Goal: Information Seeking & Learning: Learn about a topic

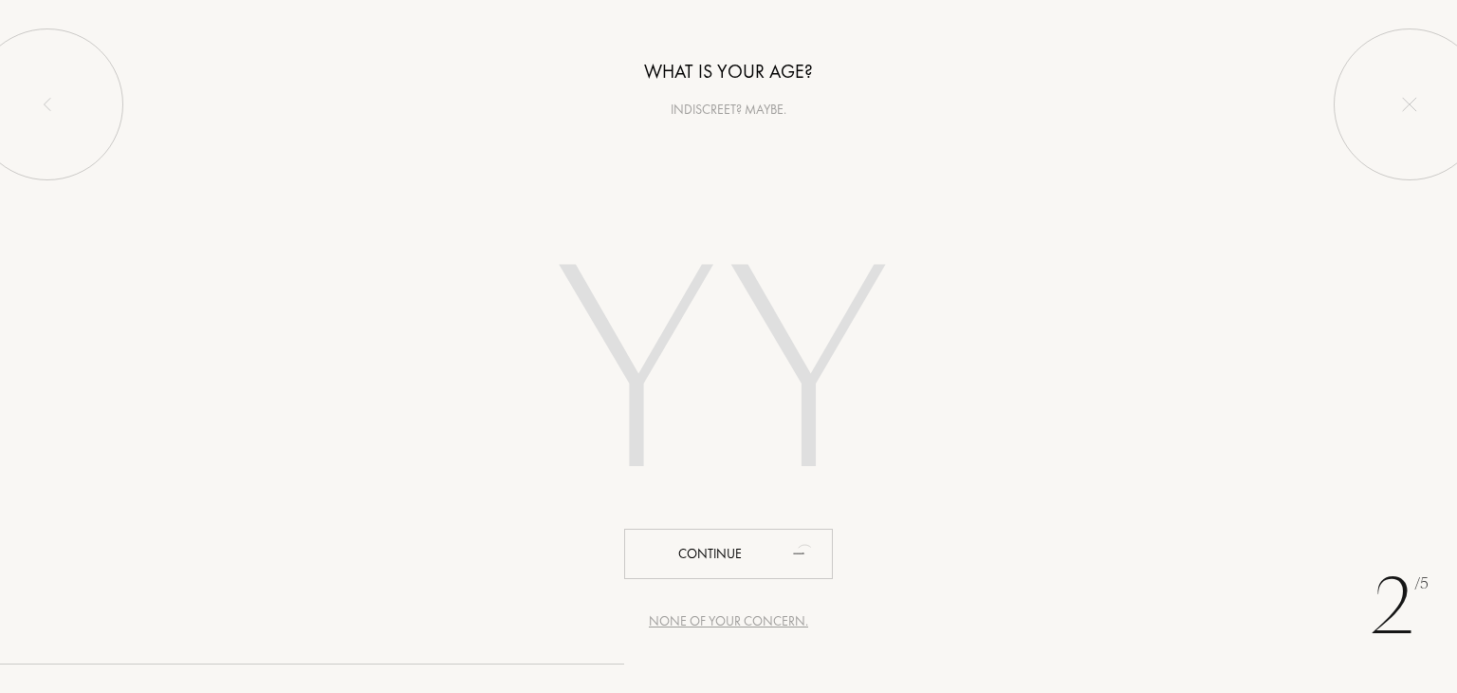
click at [786, 437] on input "number" at bounding box center [728, 378] width 541 height 384
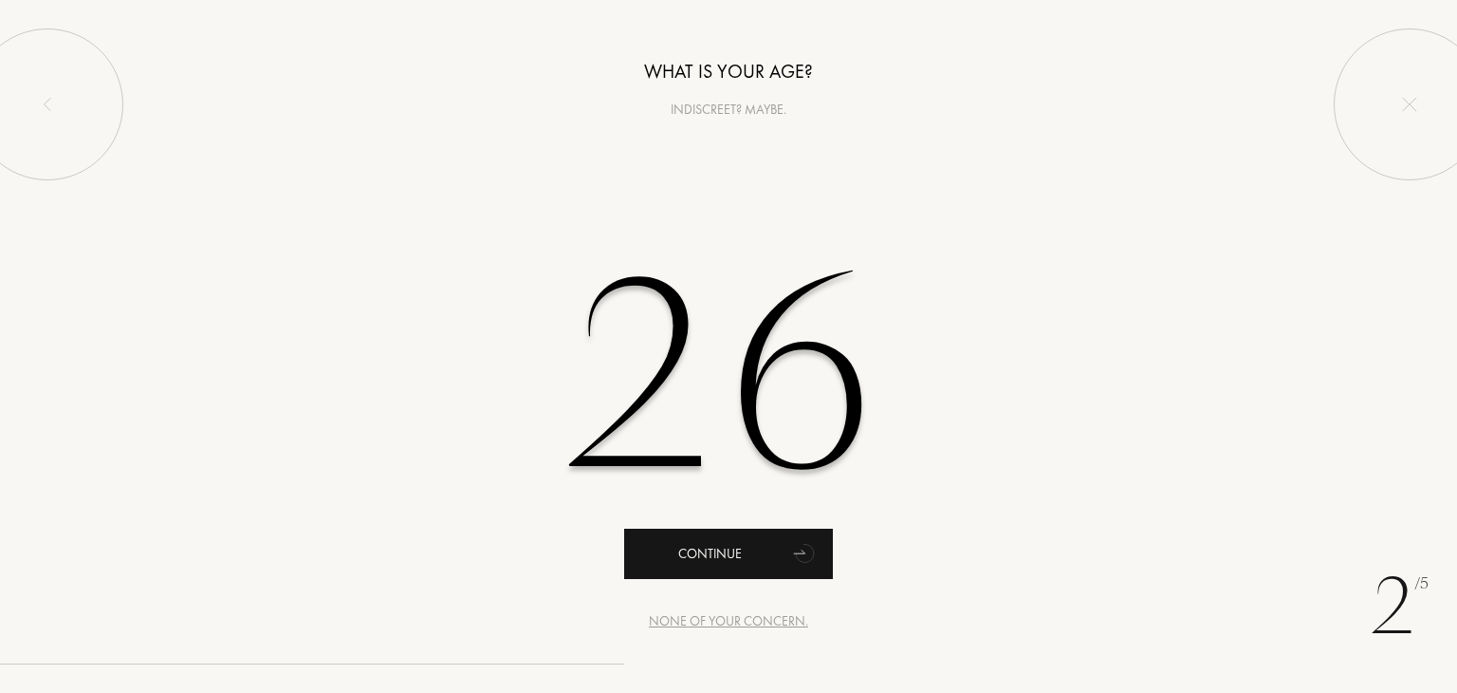
type input "26"
click at [740, 551] on div "Continue" at bounding box center [728, 553] width 209 height 50
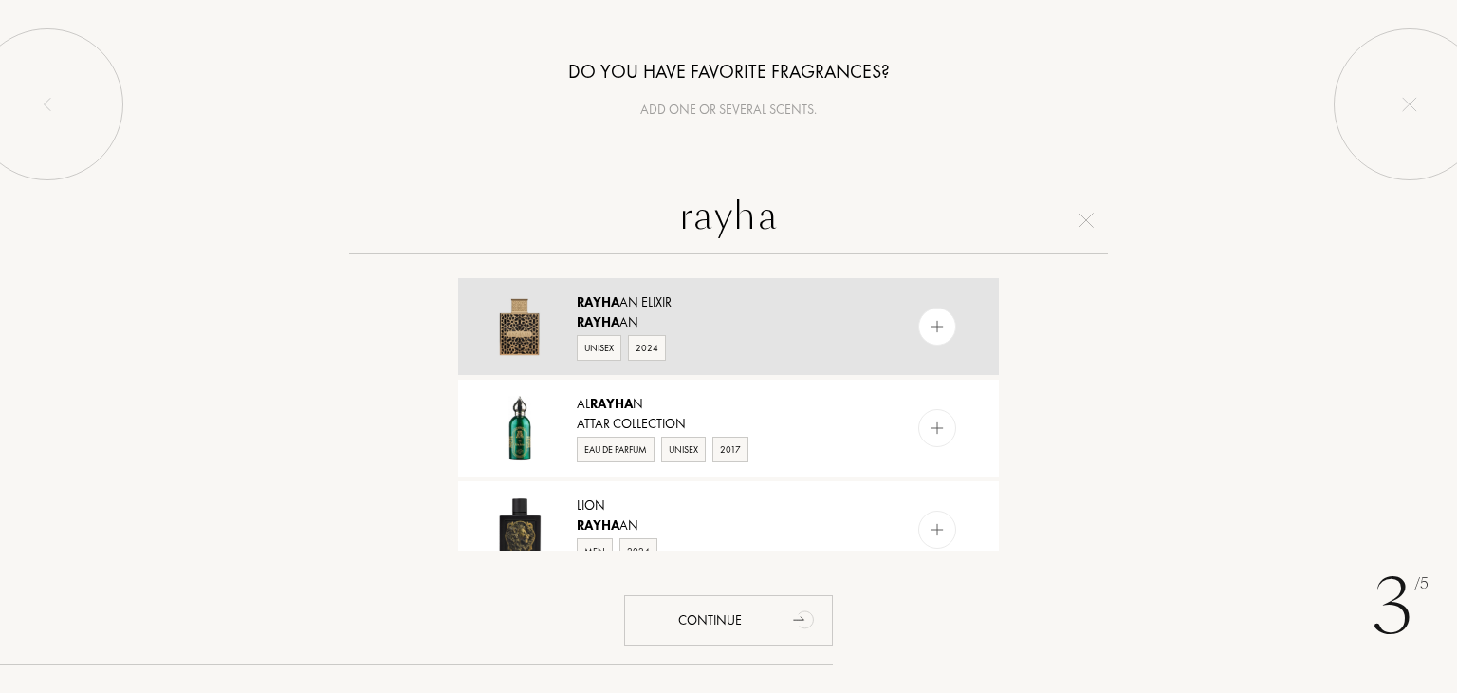
type input "rayha"
click at [937, 341] on div at bounding box center [937, 326] width 38 height 38
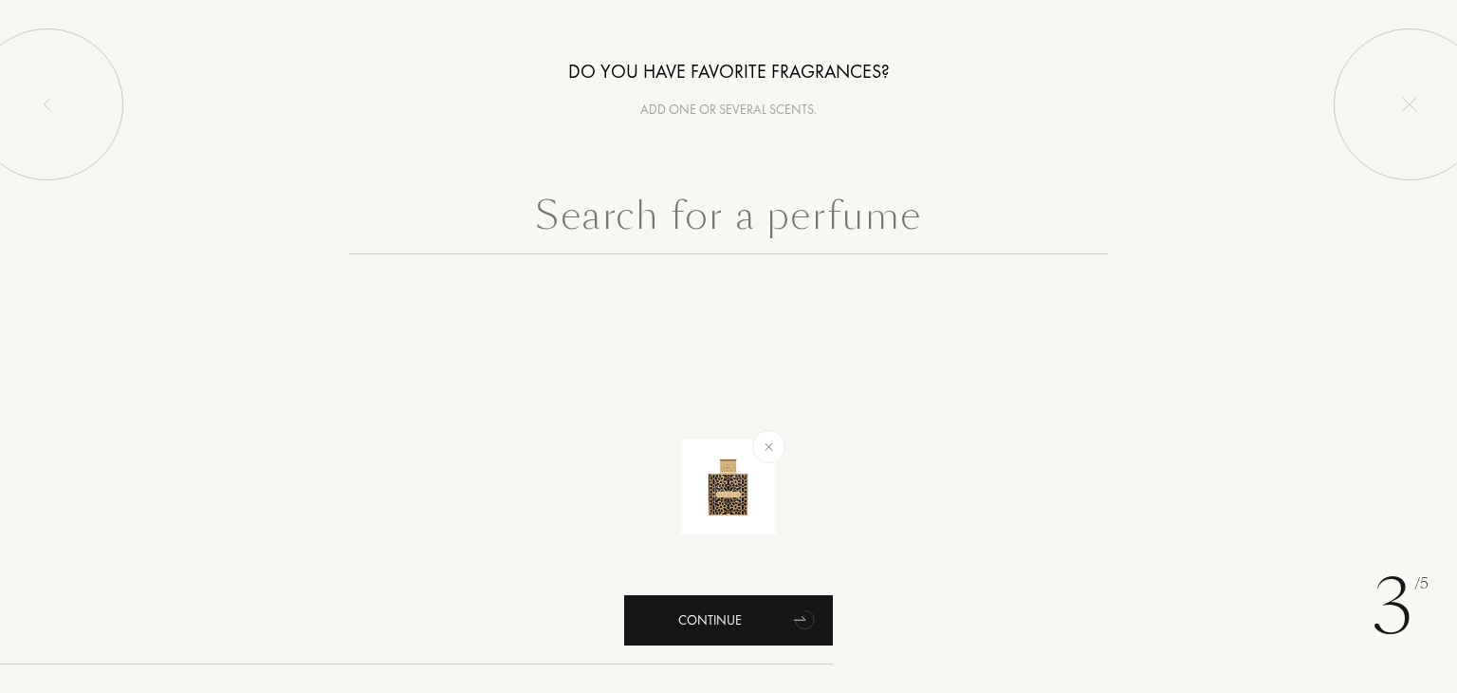
click at [729, 619] on div "Continue" at bounding box center [728, 620] width 209 height 50
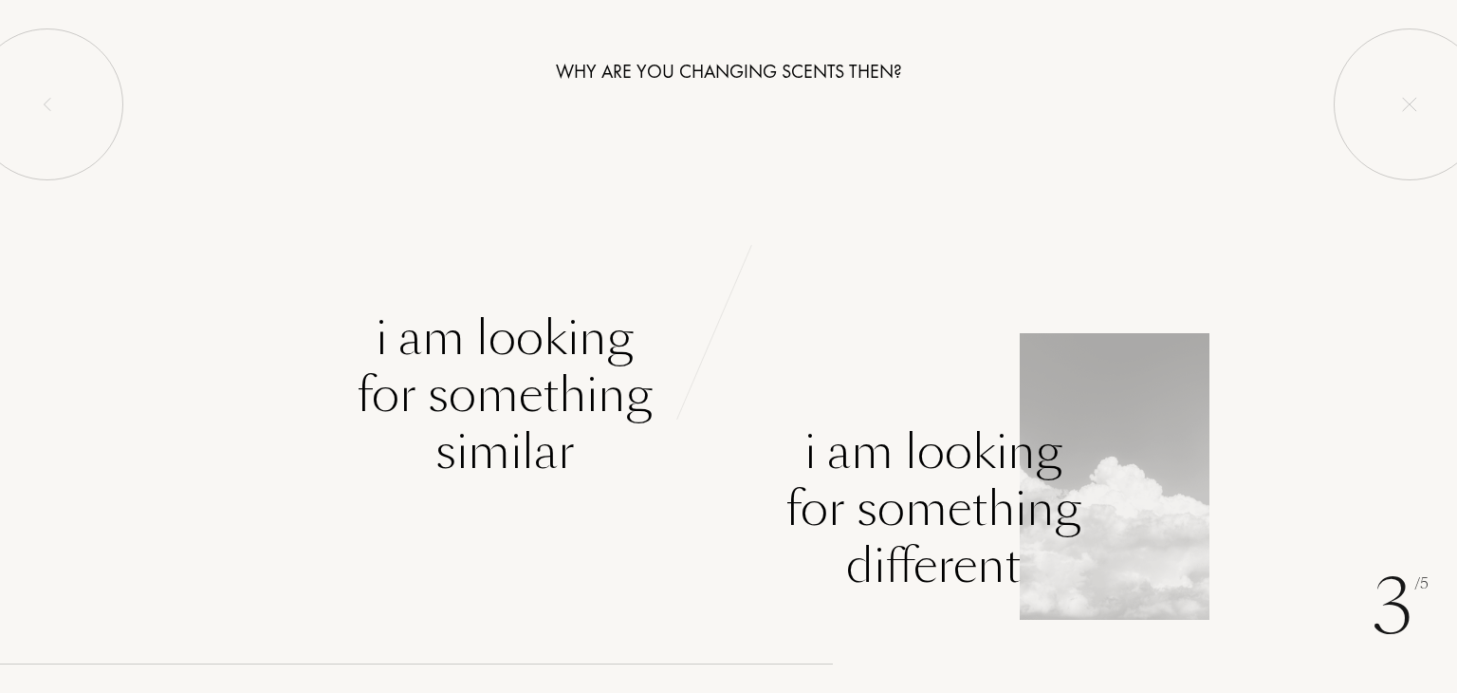
click at [919, 526] on div "I am looking for something different" at bounding box center [934, 508] width 296 height 171
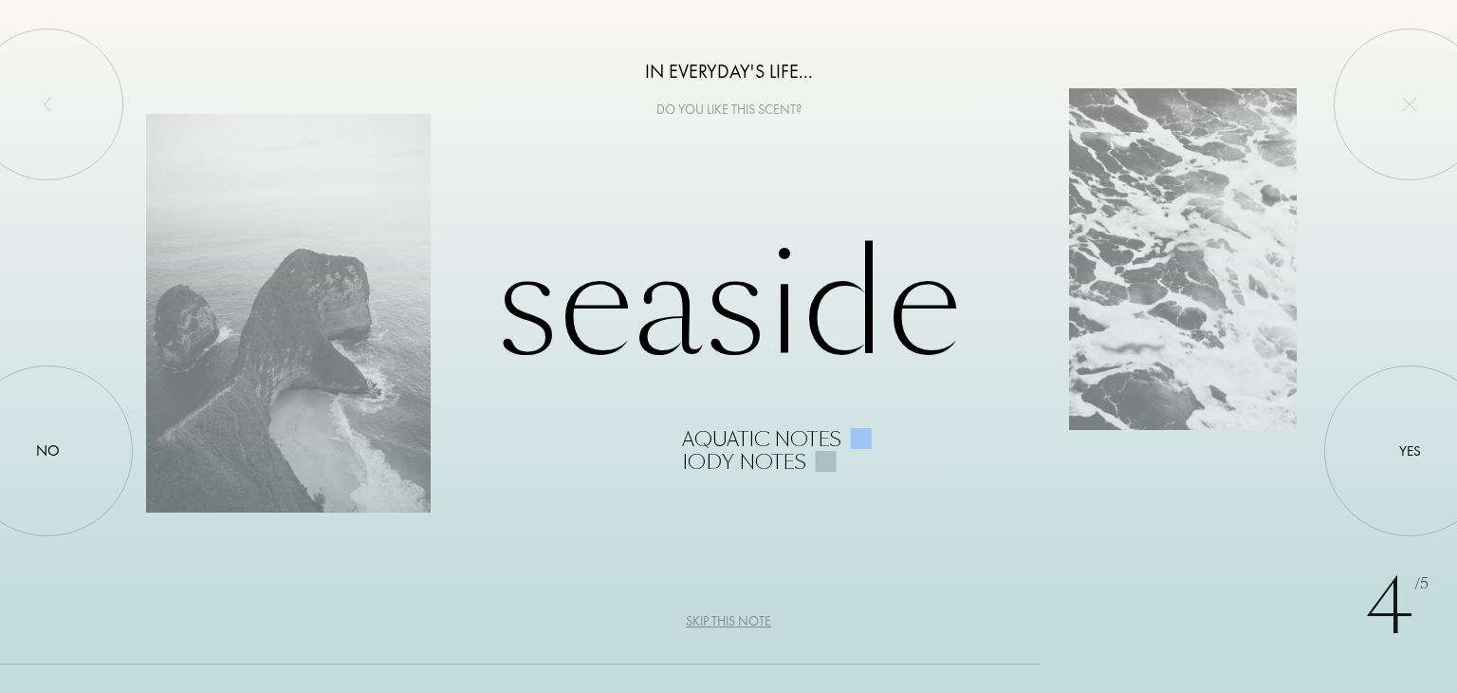
click at [762, 619] on div "Skip this note" at bounding box center [728, 621] width 85 height 20
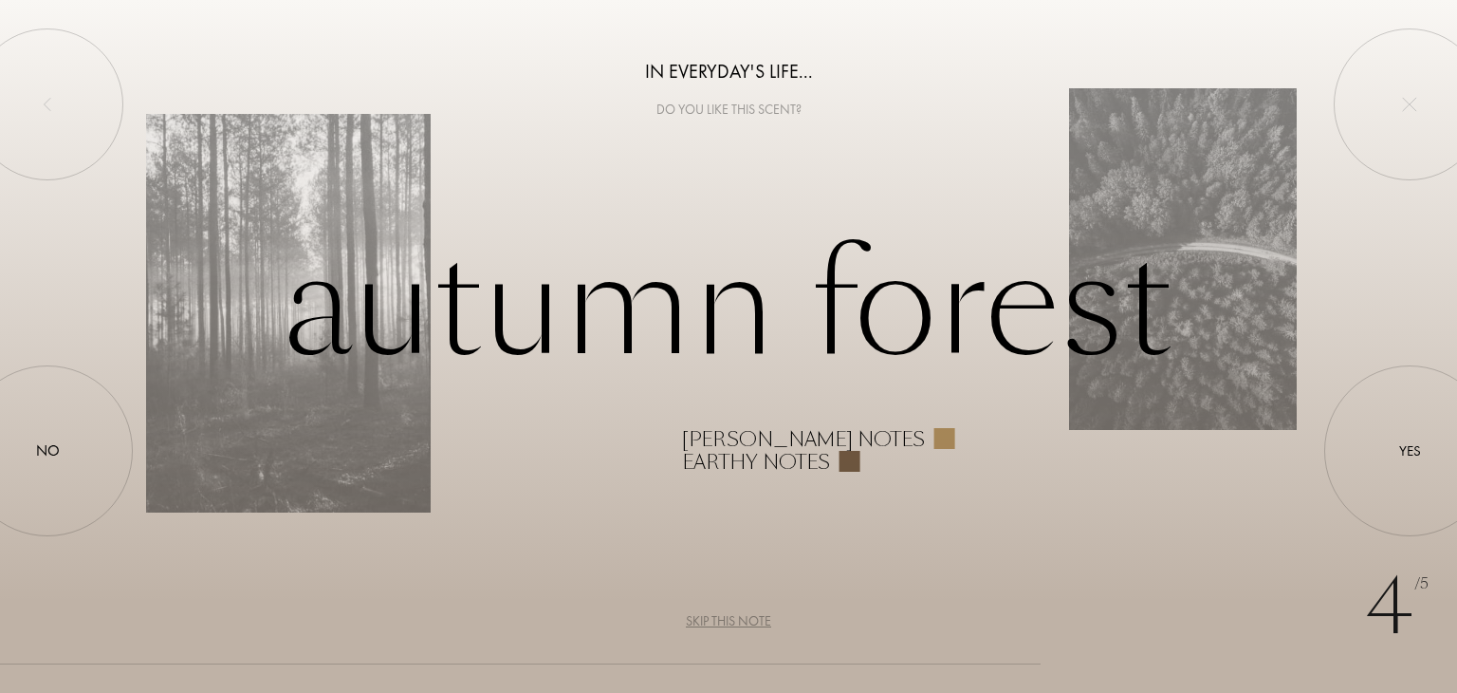
click at [730, 621] on div "Skip this note" at bounding box center [728, 621] width 85 height 20
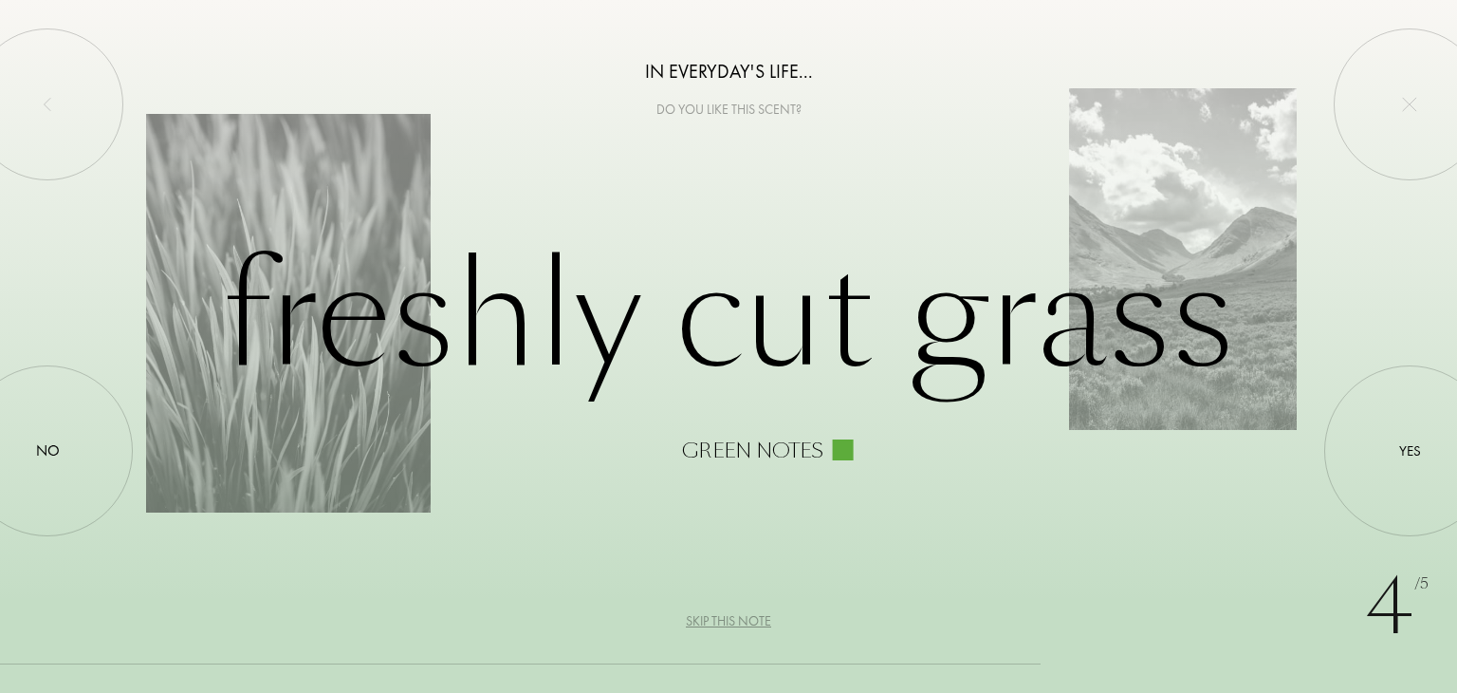
click at [730, 620] on div "Skip this note" at bounding box center [728, 621] width 85 height 20
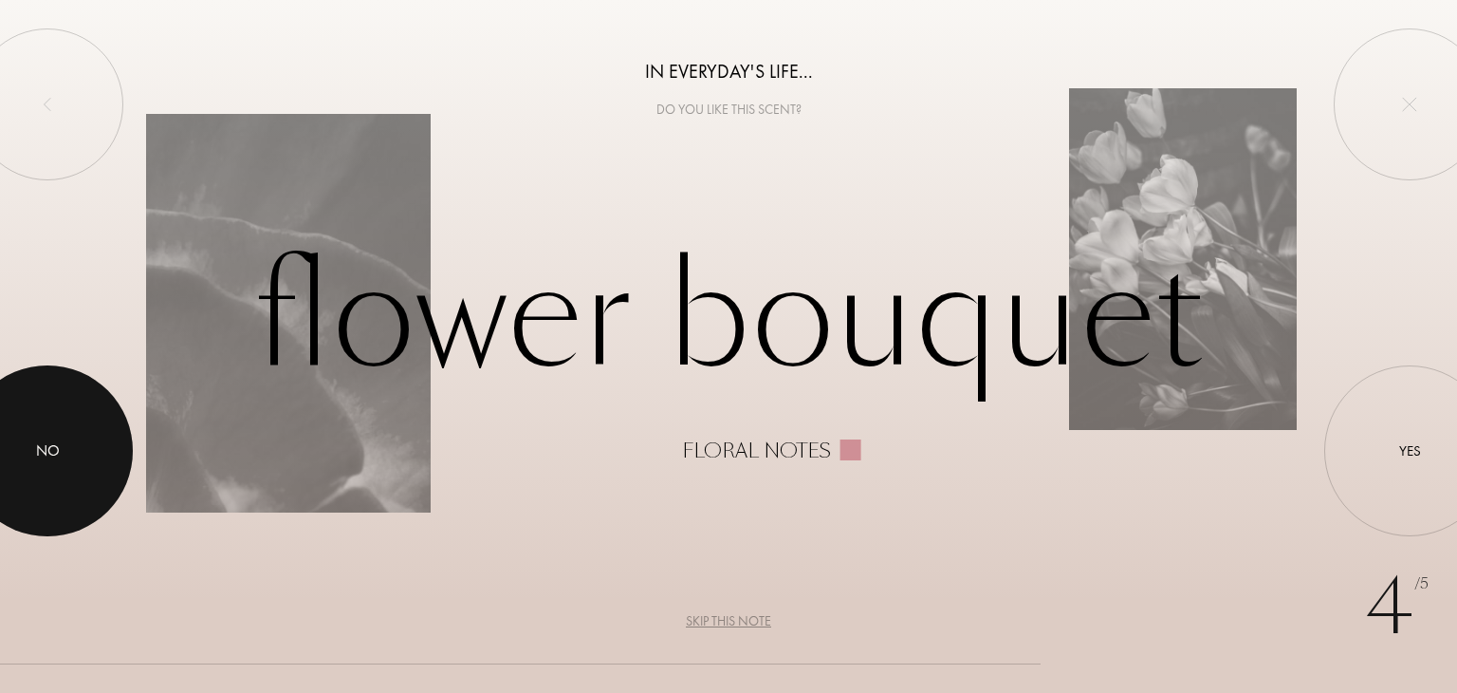
click at [75, 464] on div at bounding box center [47, 450] width 171 height 171
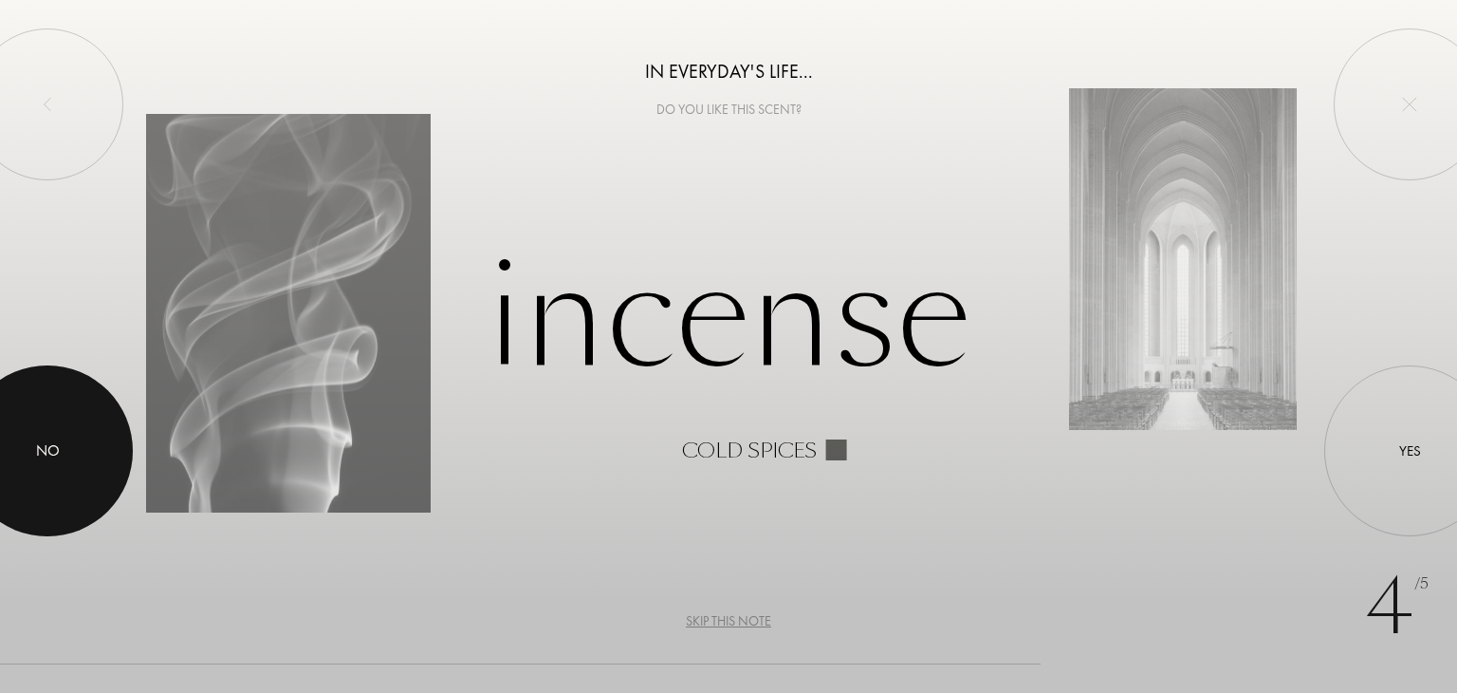
click at [38, 439] on div "No" at bounding box center [48, 450] width 24 height 23
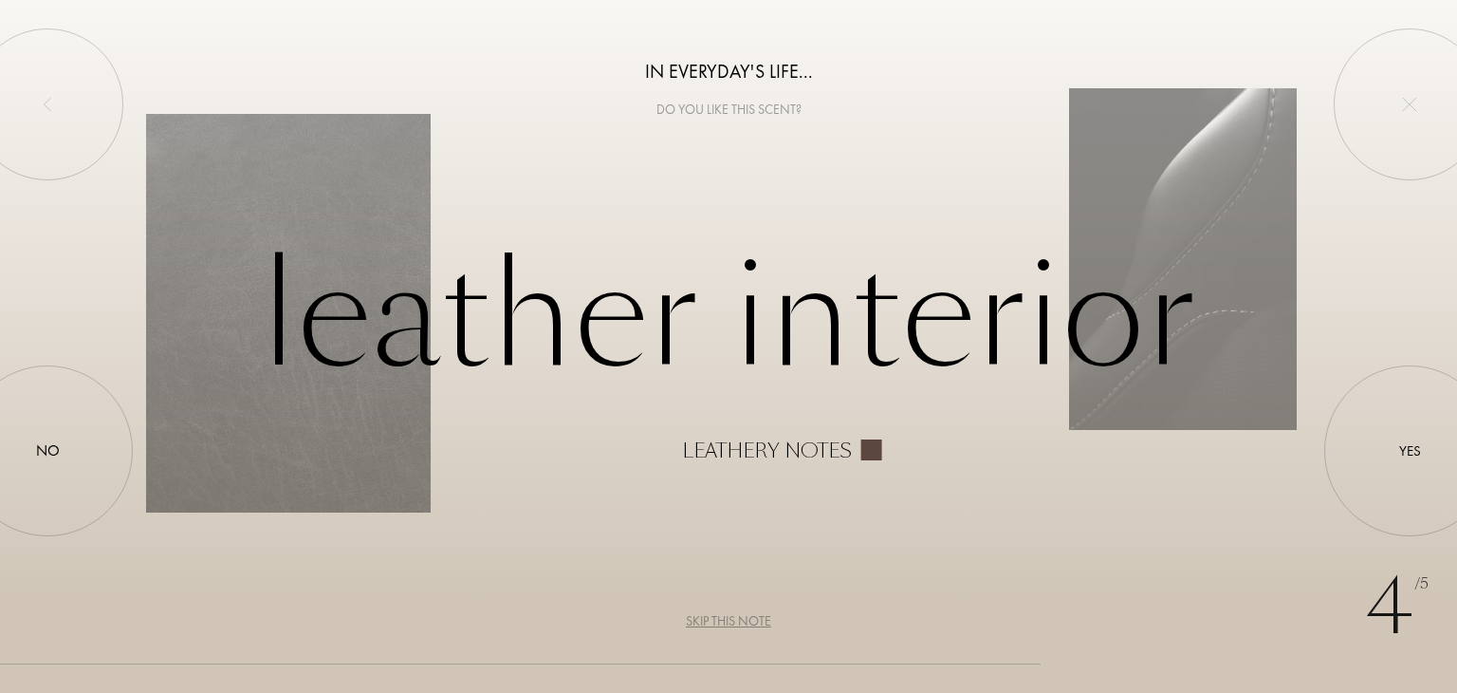
click at [729, 622] on div "Skip this note" at bounding box center [728, 621] width 85 height 20
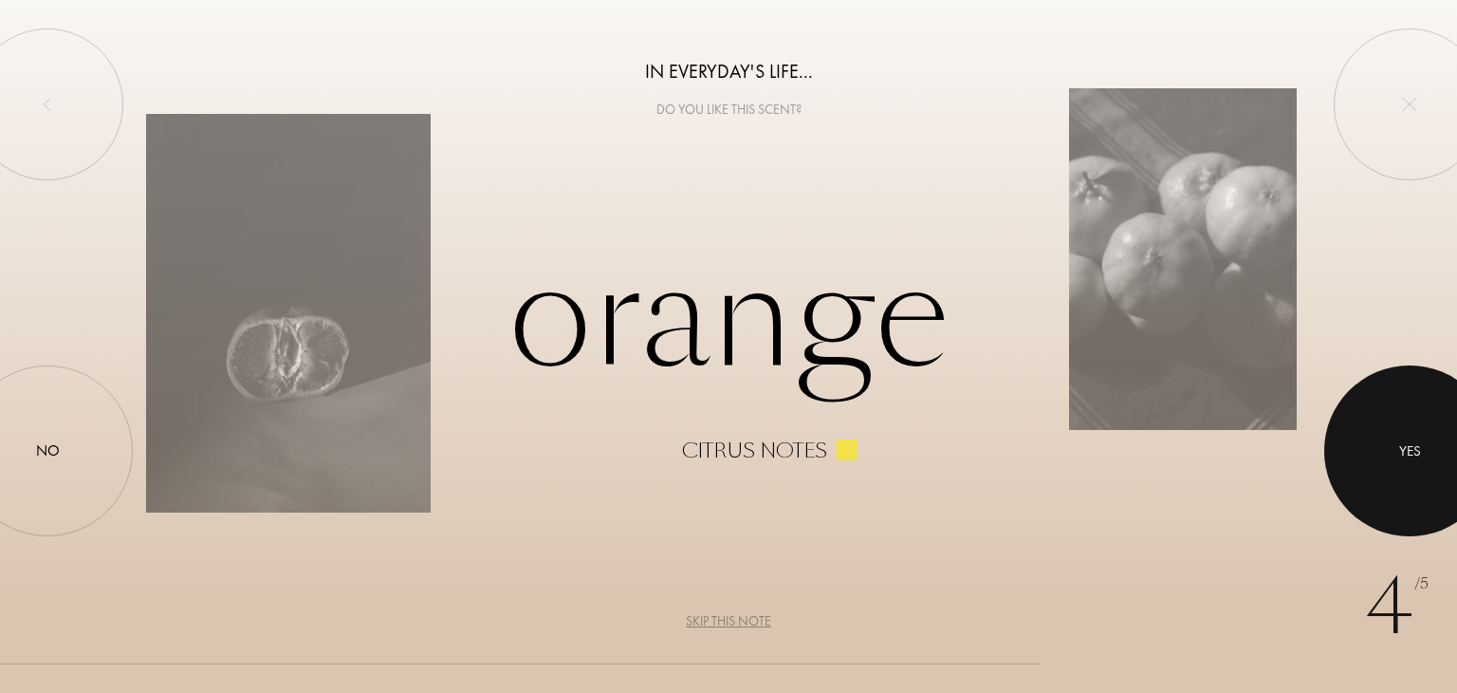
click at [1397, 420] on div at bounding box center [1409, 450] width 171 height 171
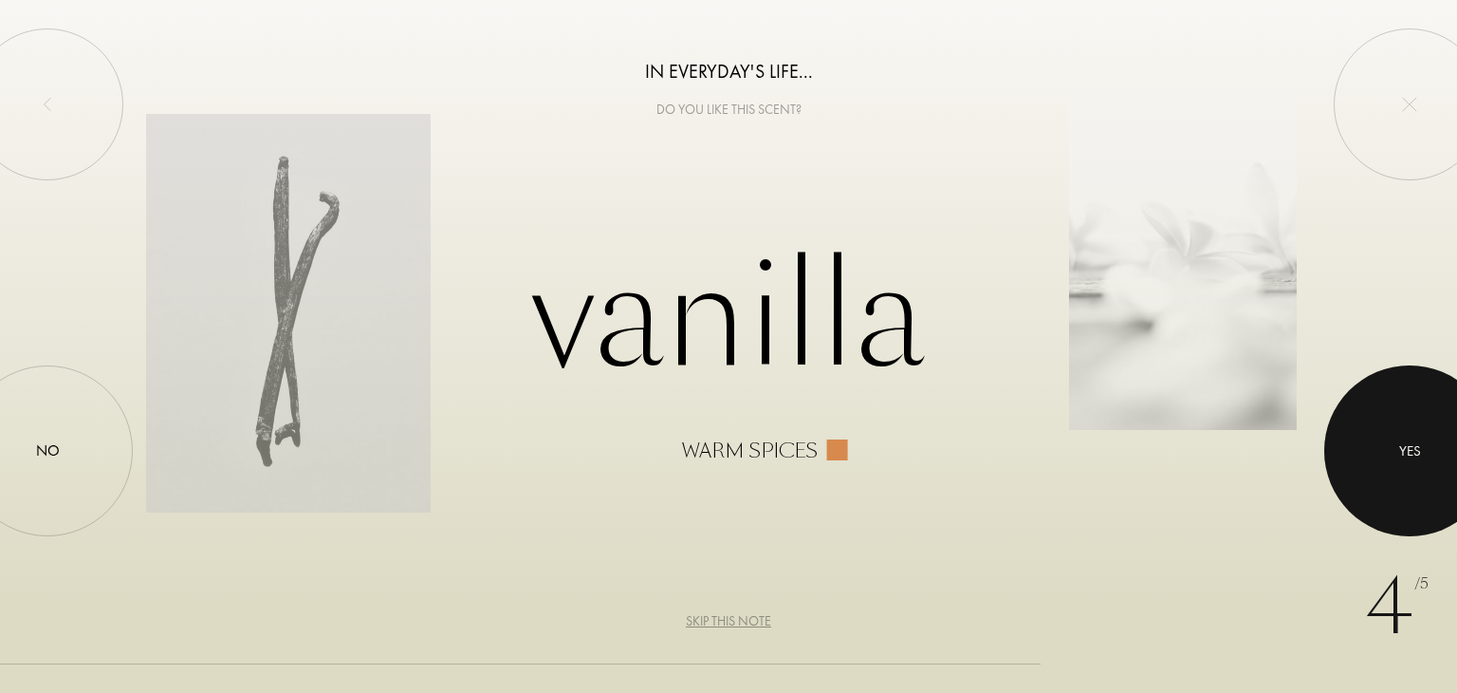
click at [1412, 434] on div at bounding box center [1409, 450] width 171 height 171
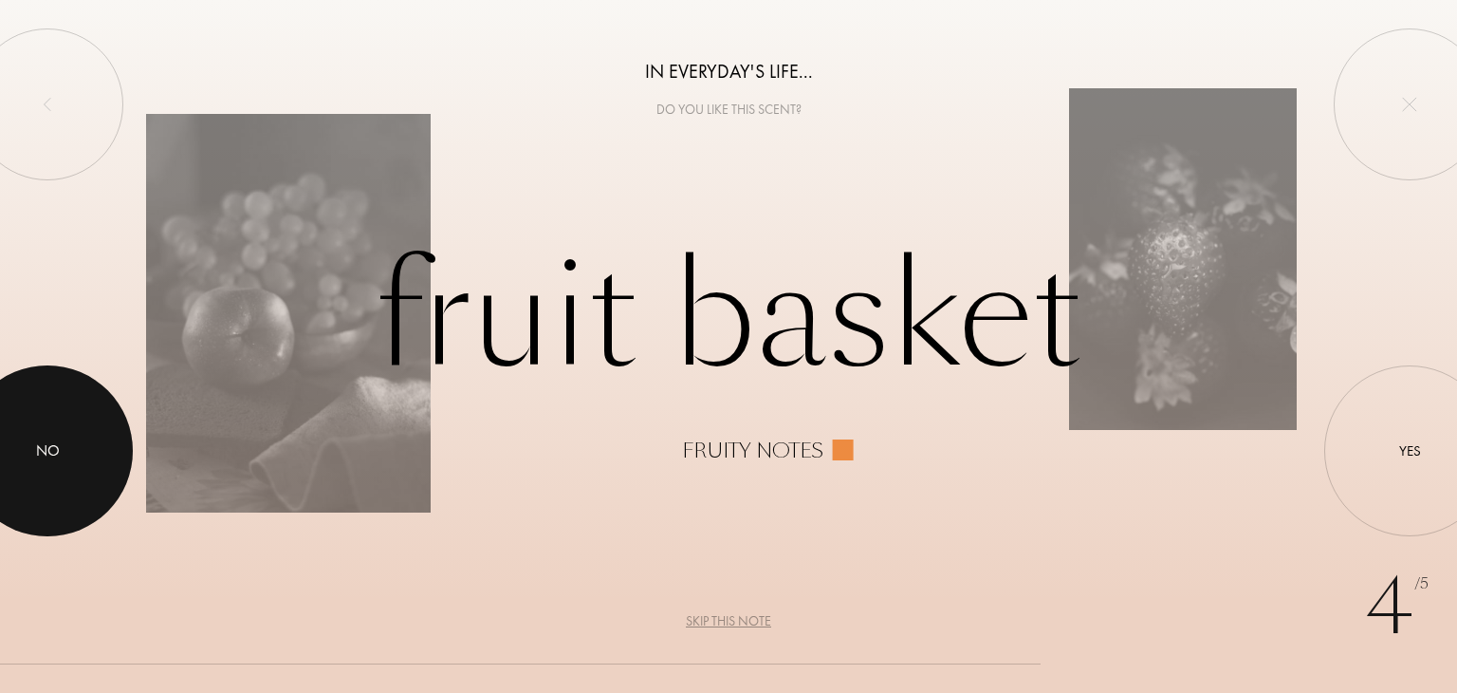
click at [114, 460] on div at bounding box center [47, 450] width 171 height 171
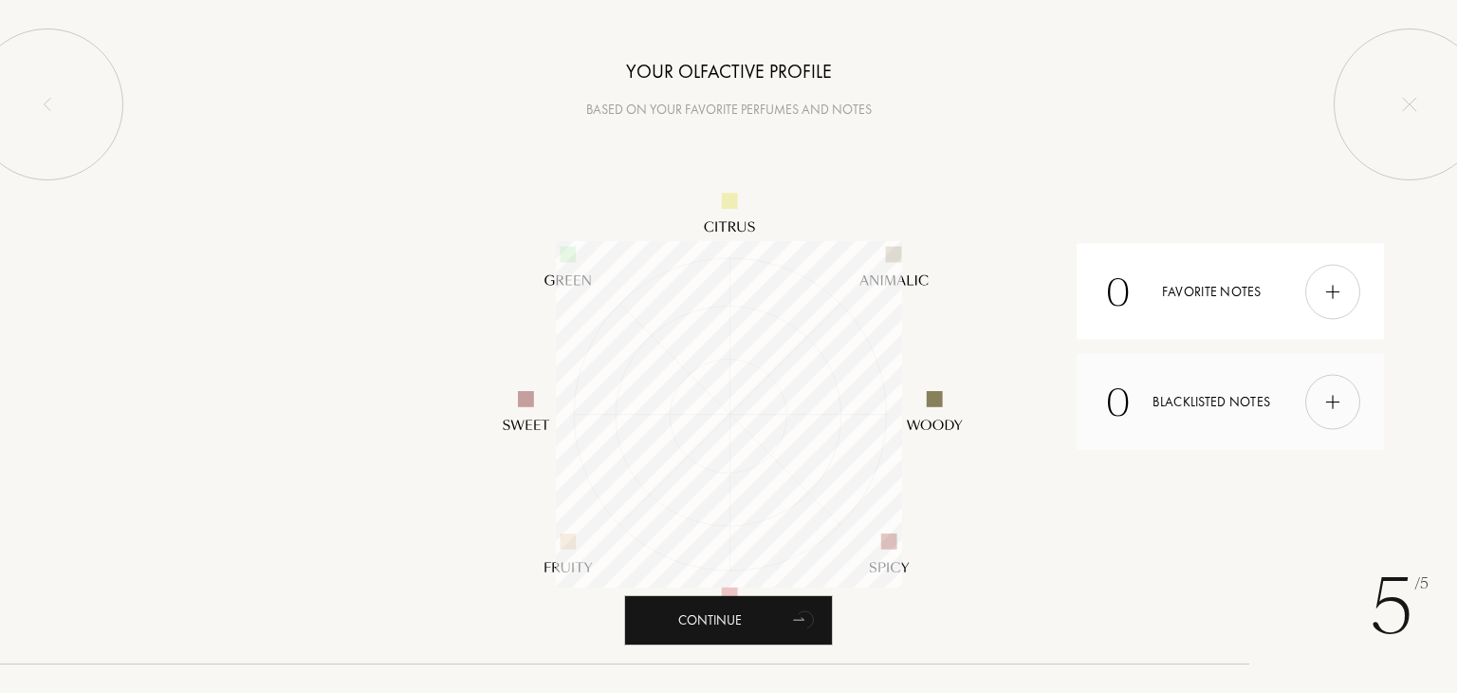
scroll to position [346, 346]
click at [750, 619] on div "Continue" at bounding box center [728, 620] width 209 height 50
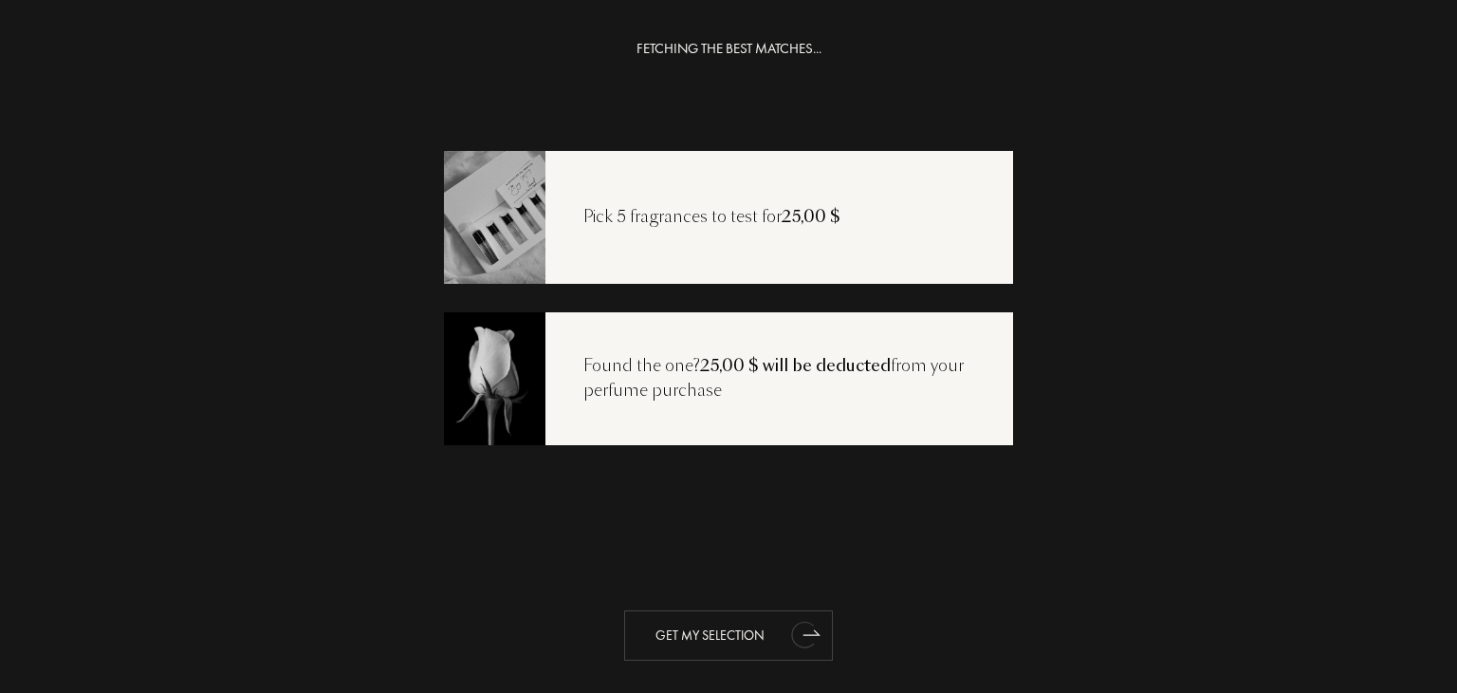
click at [787, 640] on icon "animation" at bounding box center [806, 634] width 38 height 38
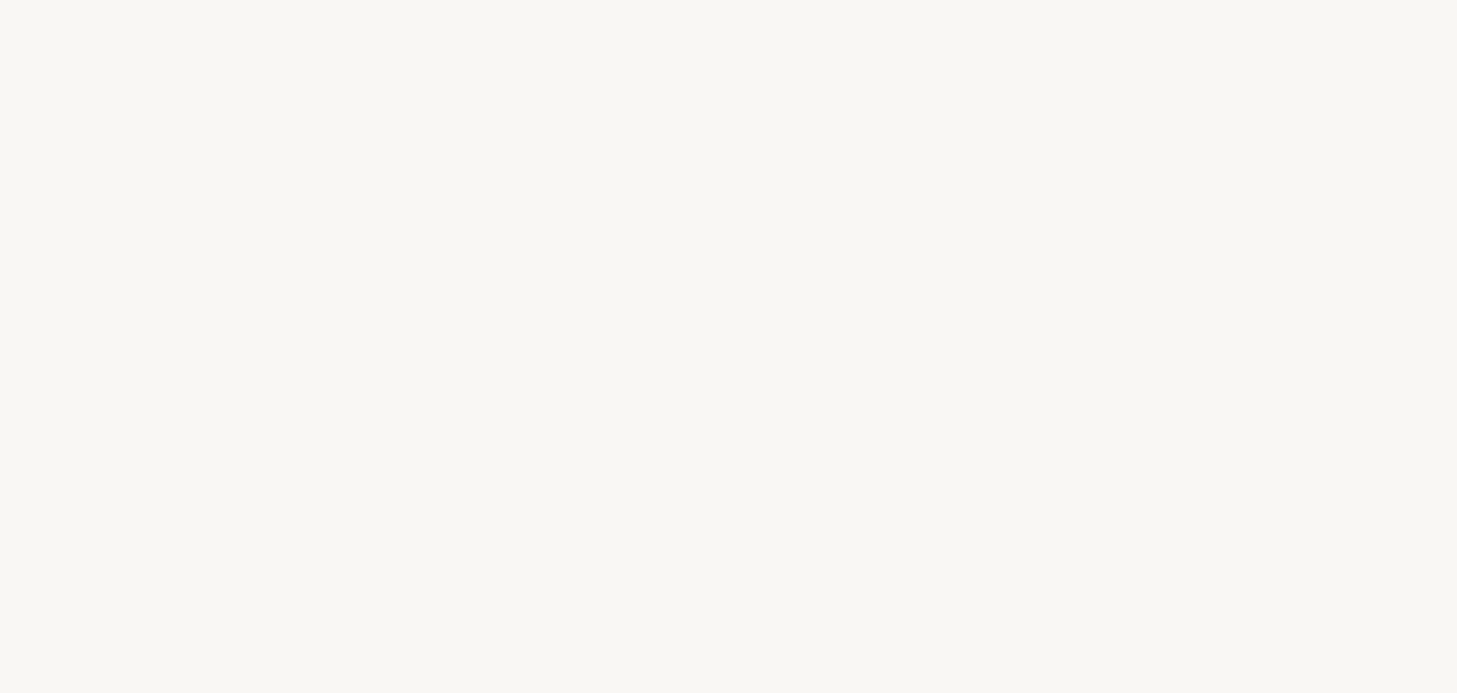
select select "US"
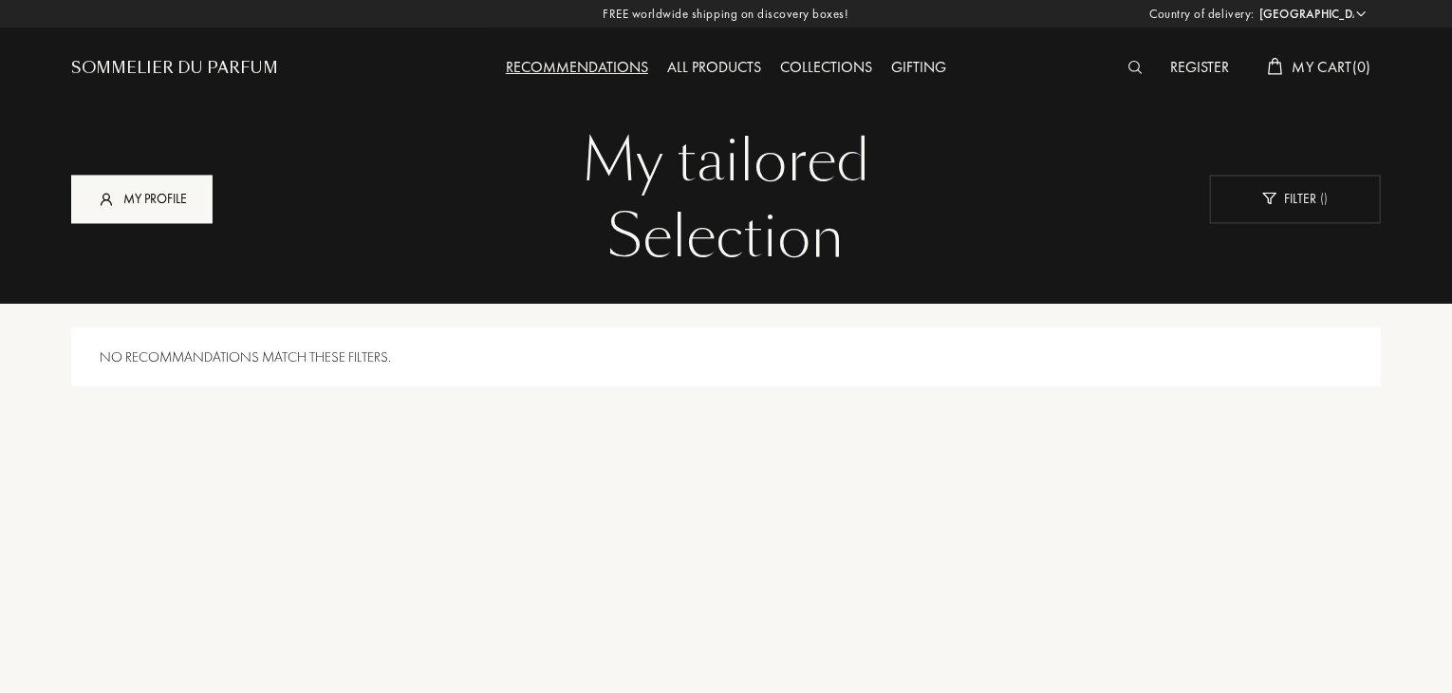
click at [164, 190] on div "My profile" at bounding box center [141, 199] width 141 height 48
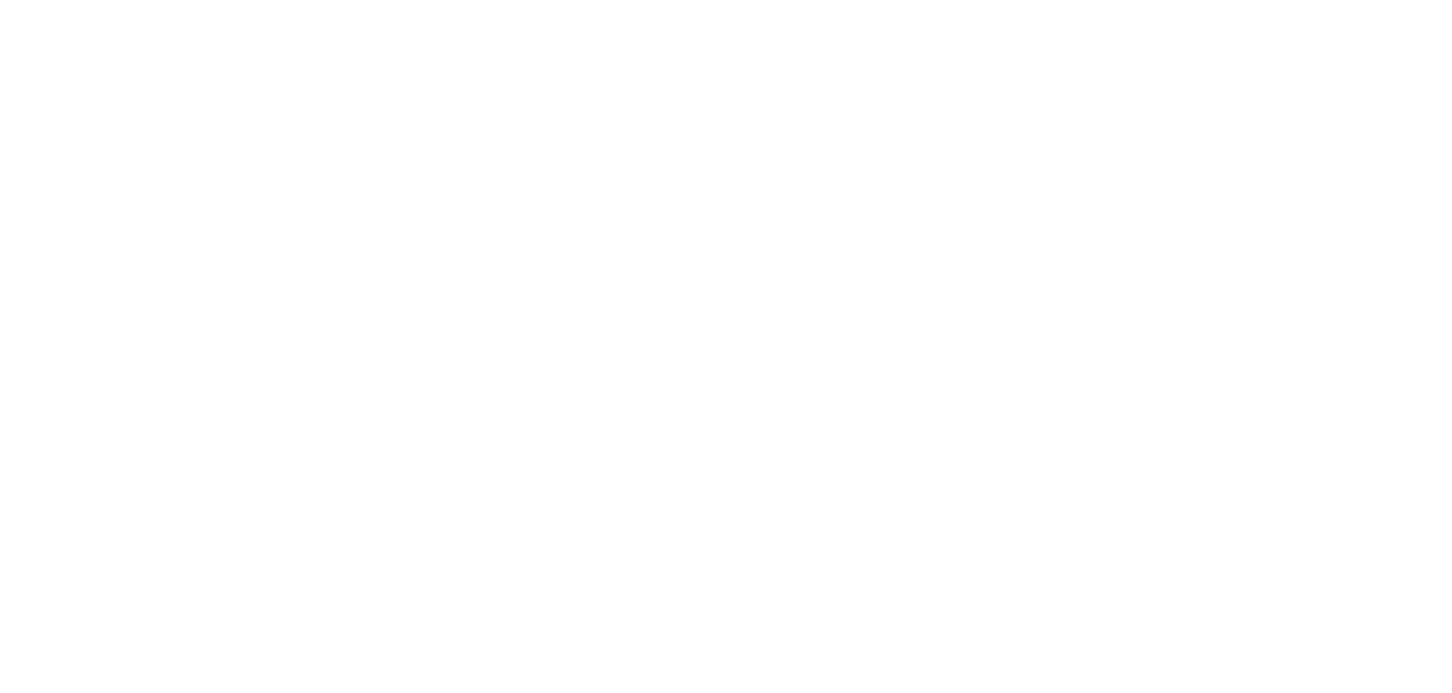
select select "US"
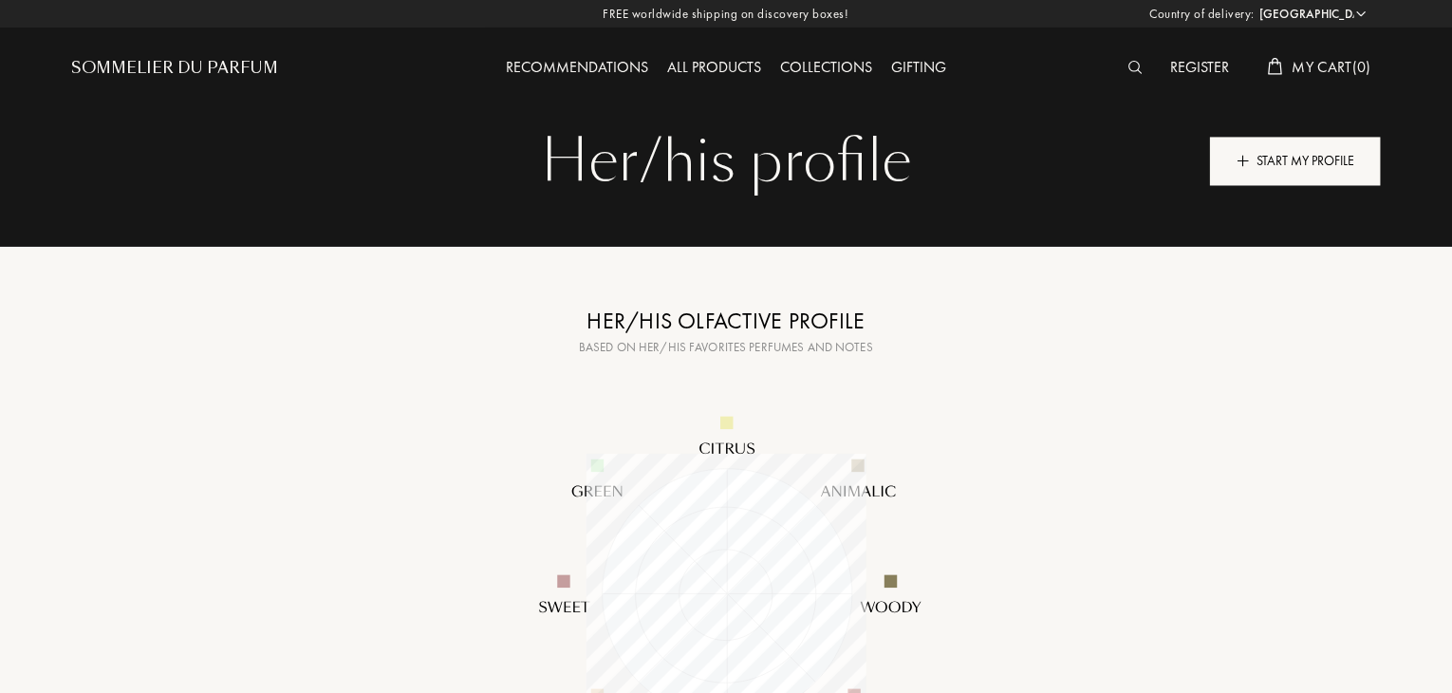
click at [1301, 174] on div "Start my profile" at bounding box center [1295, 161] width 171 height 48
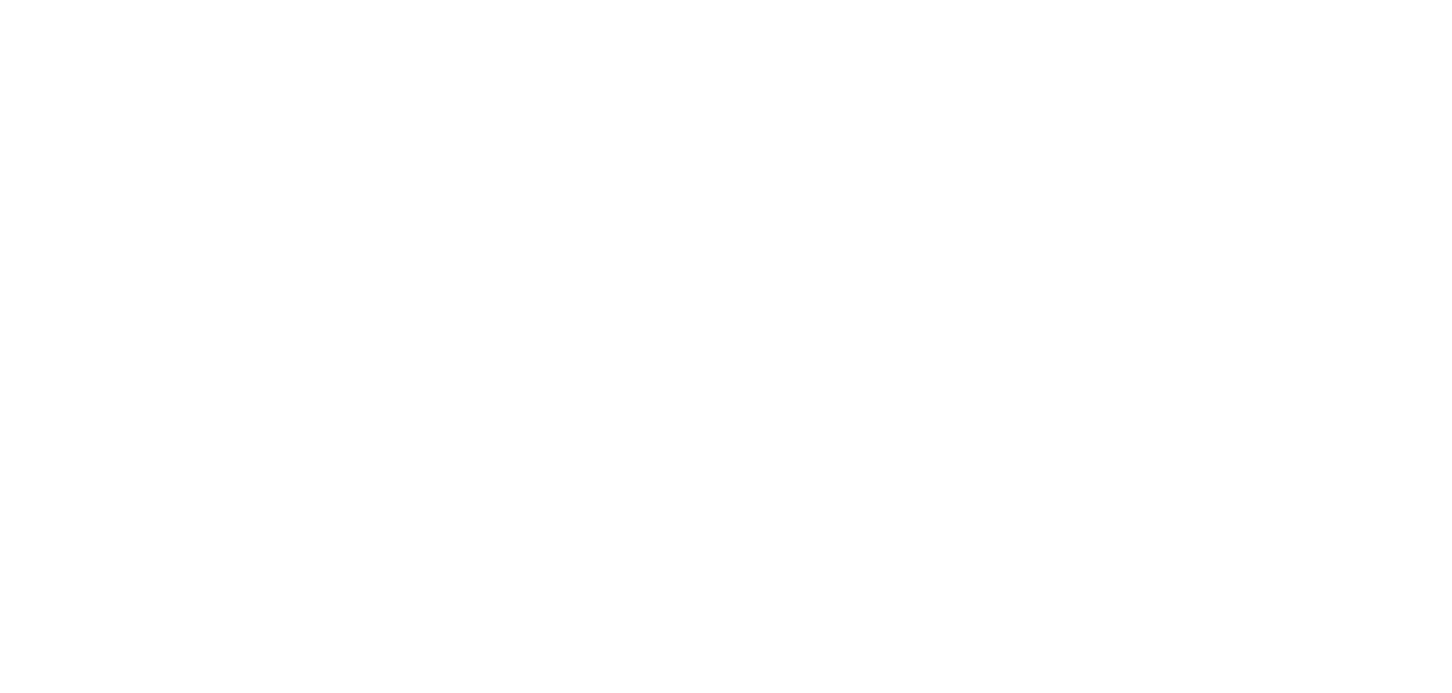
click at [0, 0] on html at bounding box center [0, 0] width 0 height 0
select select "US"
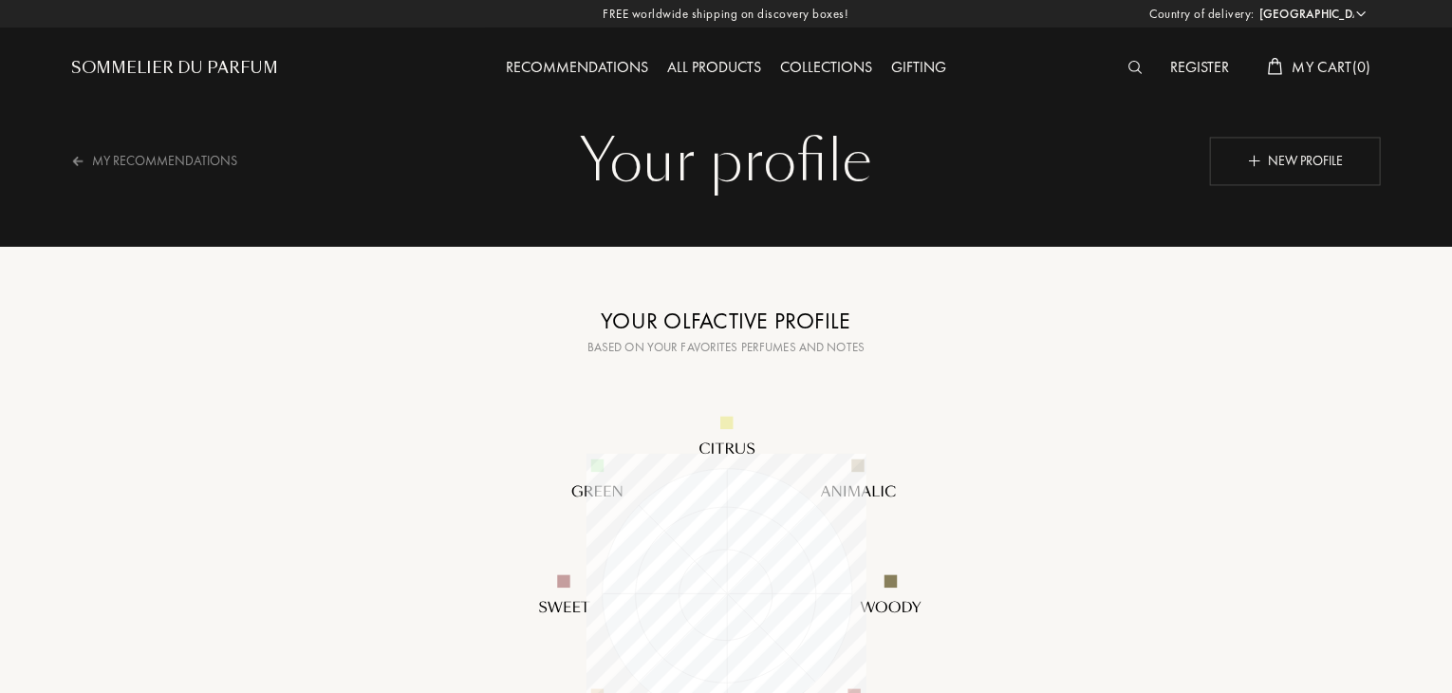
scroll to position [280, 280]
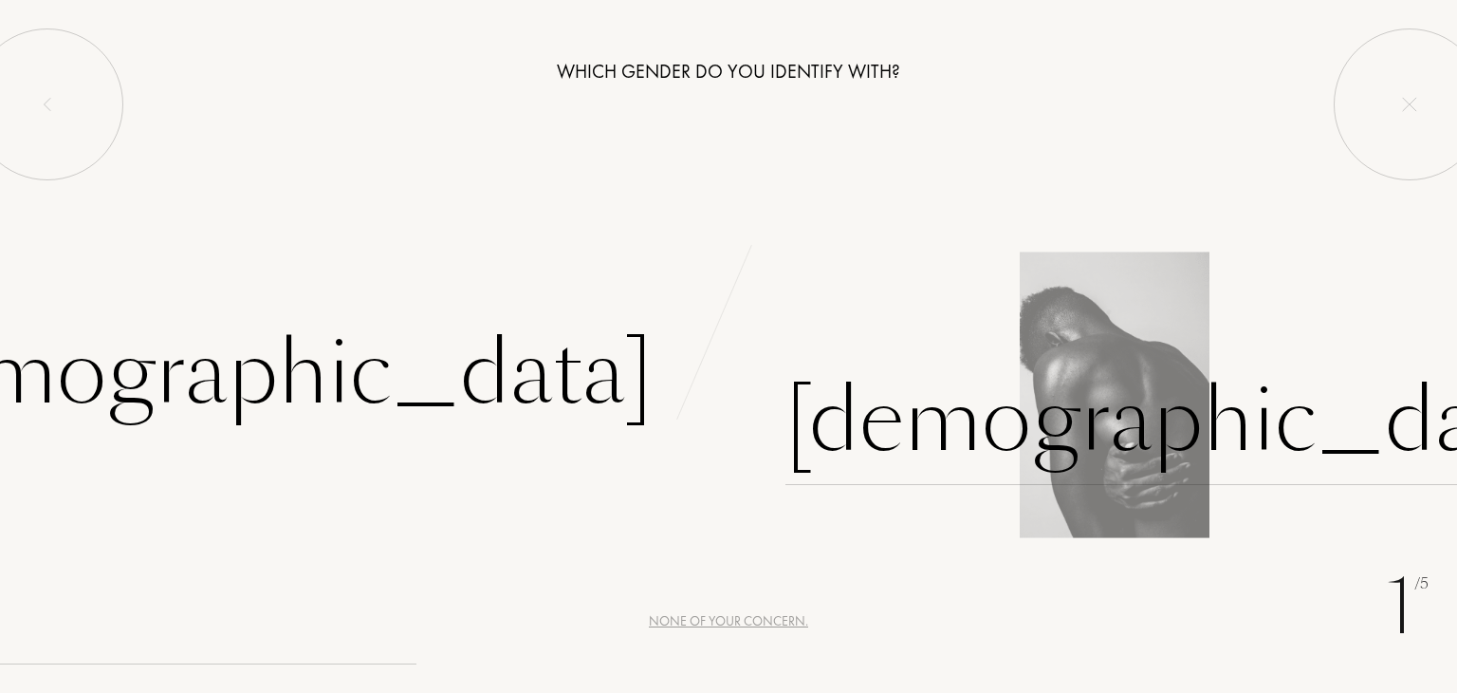
click at [868, 413] on div "[DEMOGRAPHIC_DATA]" at bounding box center [1182, 421] width 792 height 128
click at [899, 435] on div "Male" at bounding box center [1093, 397] width 729 height 176
click at [886, 432] on div "Male" at bounding box center [1093, 397] width 729 height 176
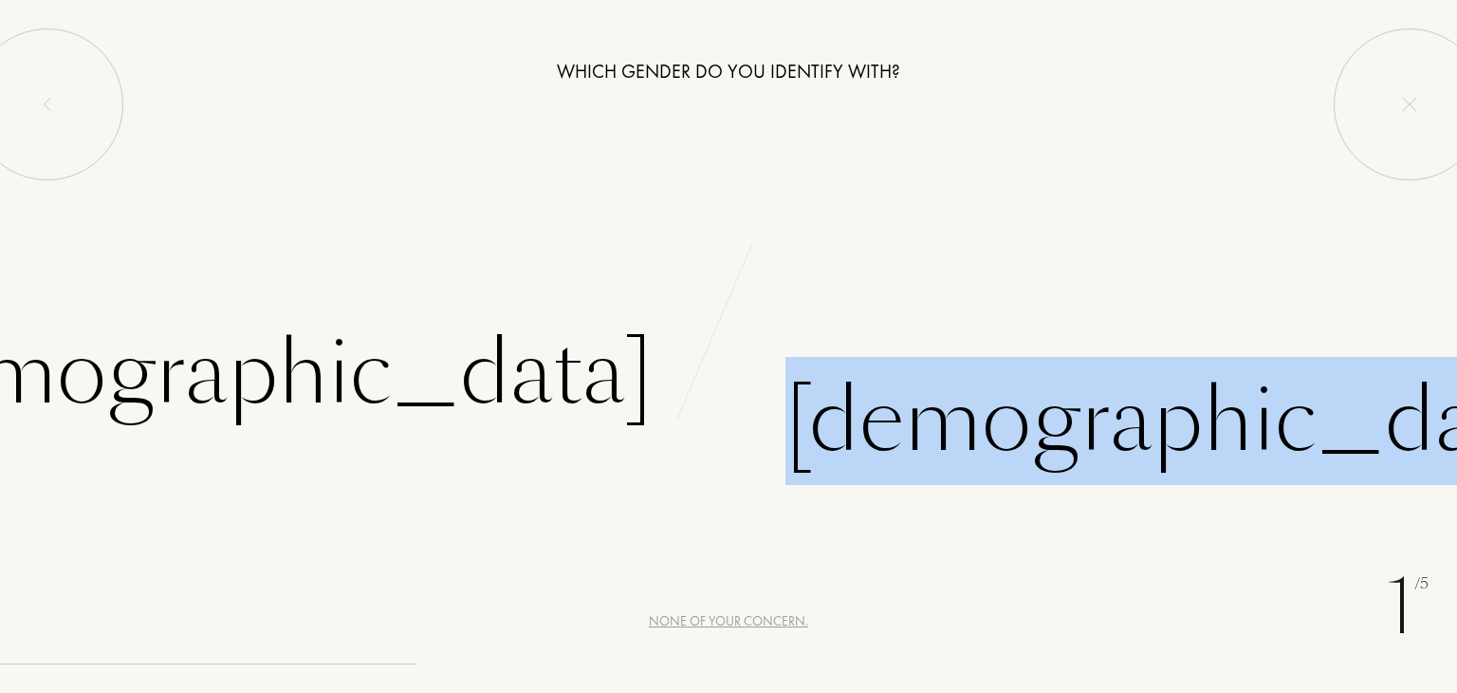
drag, startPoint x: 896, startPoint y: 427, endPoint x: 822, endPoint y: 506, distance: 108.1
click at [822, 506] on div "1 /5 None of your concern. Which gender do you identify with? Female Male" at bounding box center [728, 346] width 1457 height 693
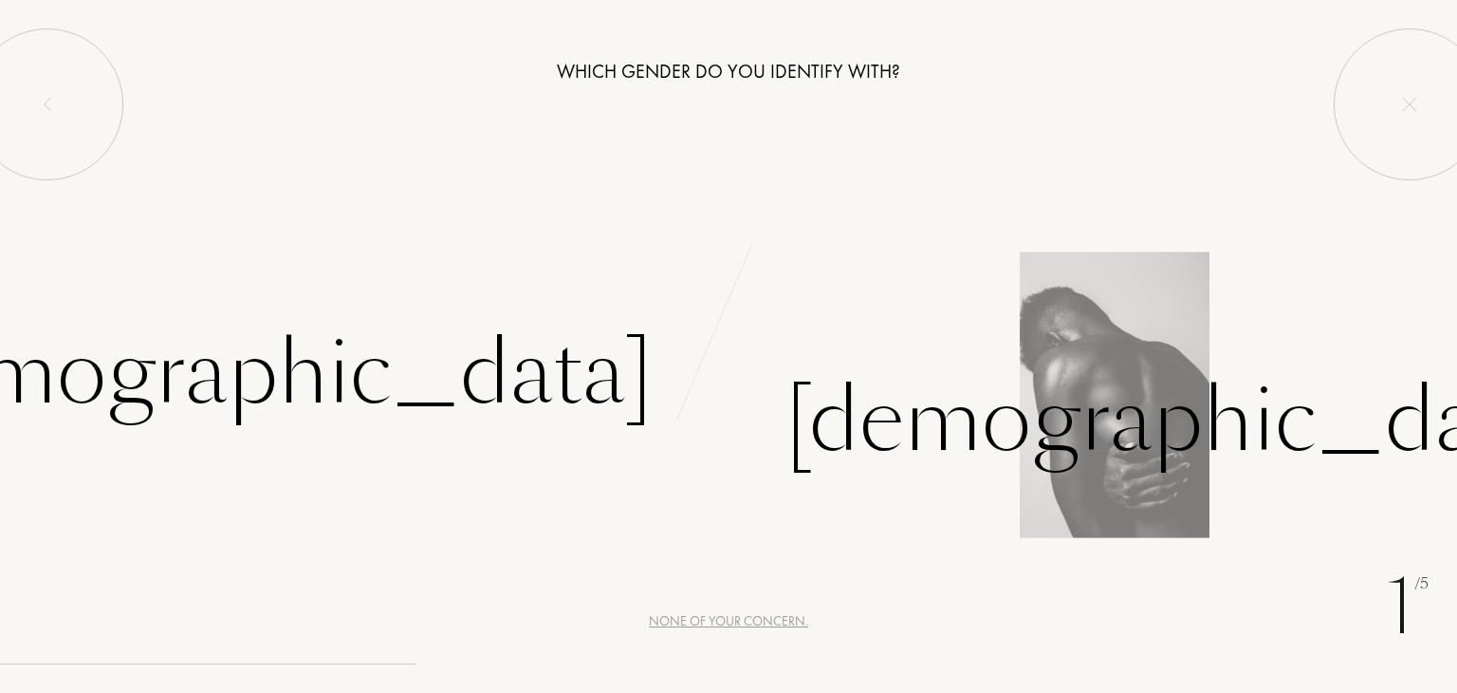
click at [859, 454] on div "Male" at bounding box center [1093, 397] width 729 height 176
click at [1093, 384] on div "Male" at bounding box center [1093, 397] width 729 height 176
click at [831, 424] on div "Male" at bounding box center [1093, 397] width 729 height 176
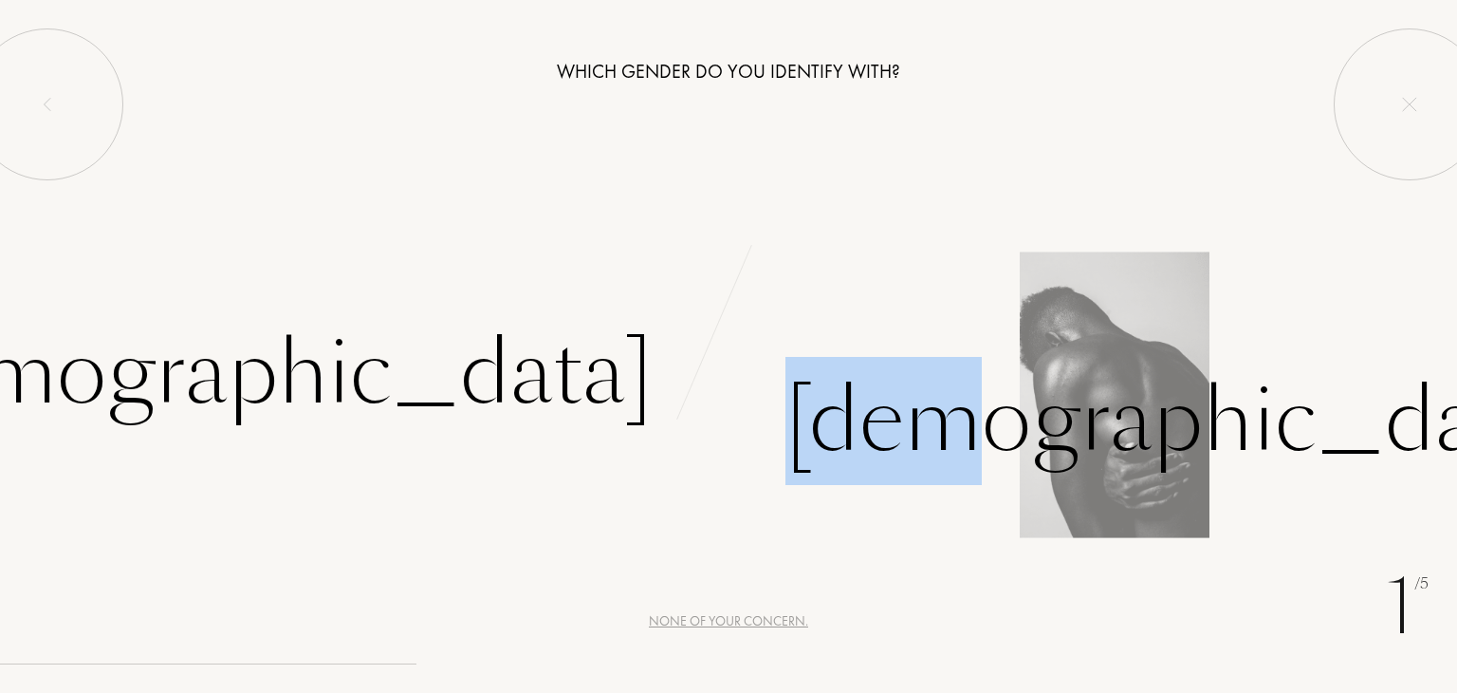
click at [831, 424] on div "Male" at bounding box center [1093, 397] width 729 height 176
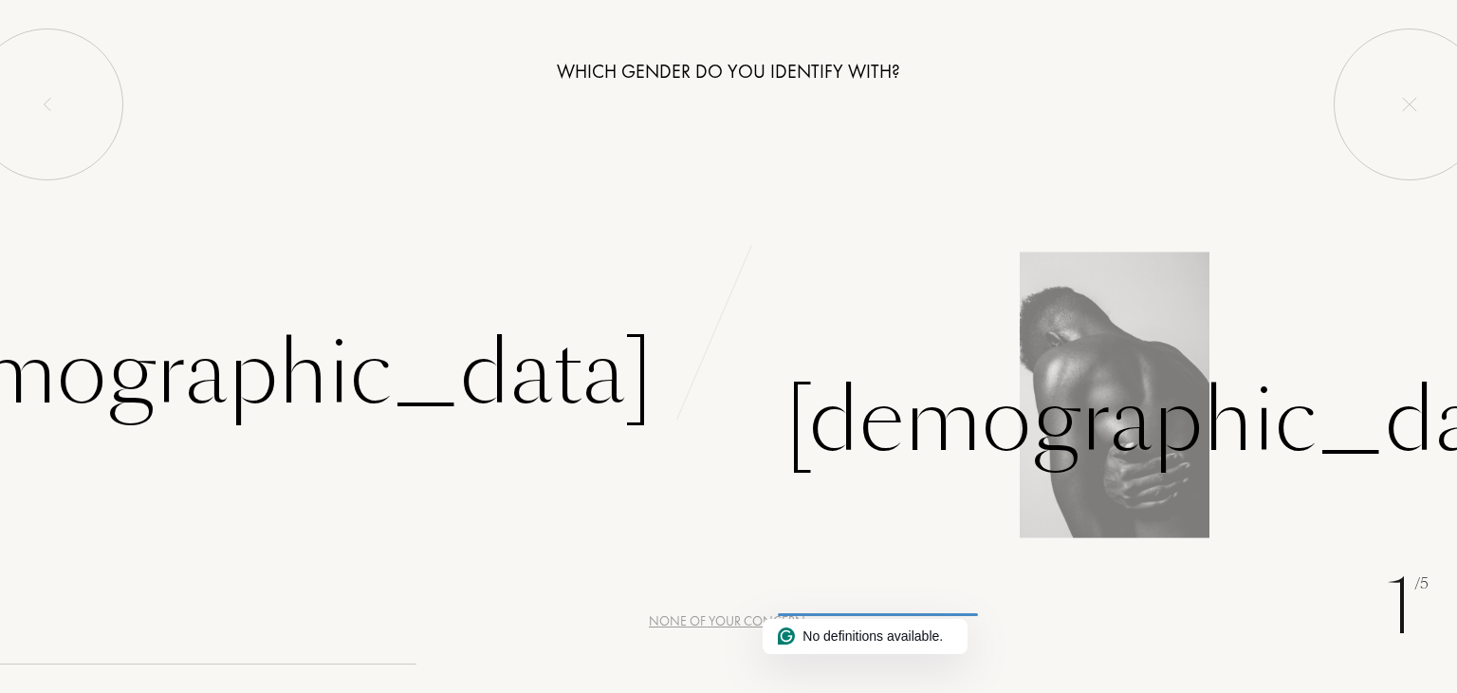
click at [892, 428] on div "Male" at bounding box center [1093, 397] width 729 height 176
click at [921, 416] on div "Male" at bounding box center [1093, 397] width 729 height 176
click at [819, 444] on div "Male" at bounding box center [1093, 397] width 729 height 176
click at [810, 474] on div "Male" at bounding box center [1182, 421] width 792 height 128
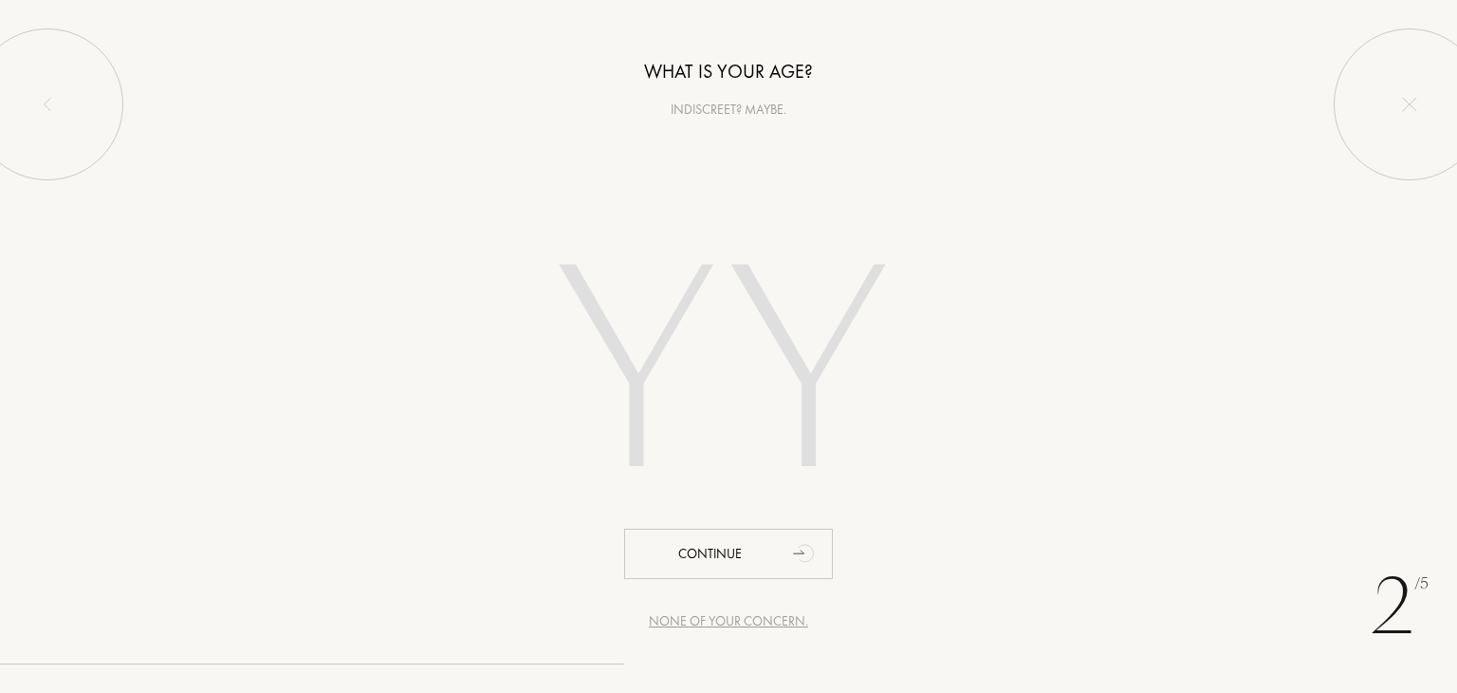
click at [817, 429] on input "number" at bounding box center [728, 378] width 541 height 384
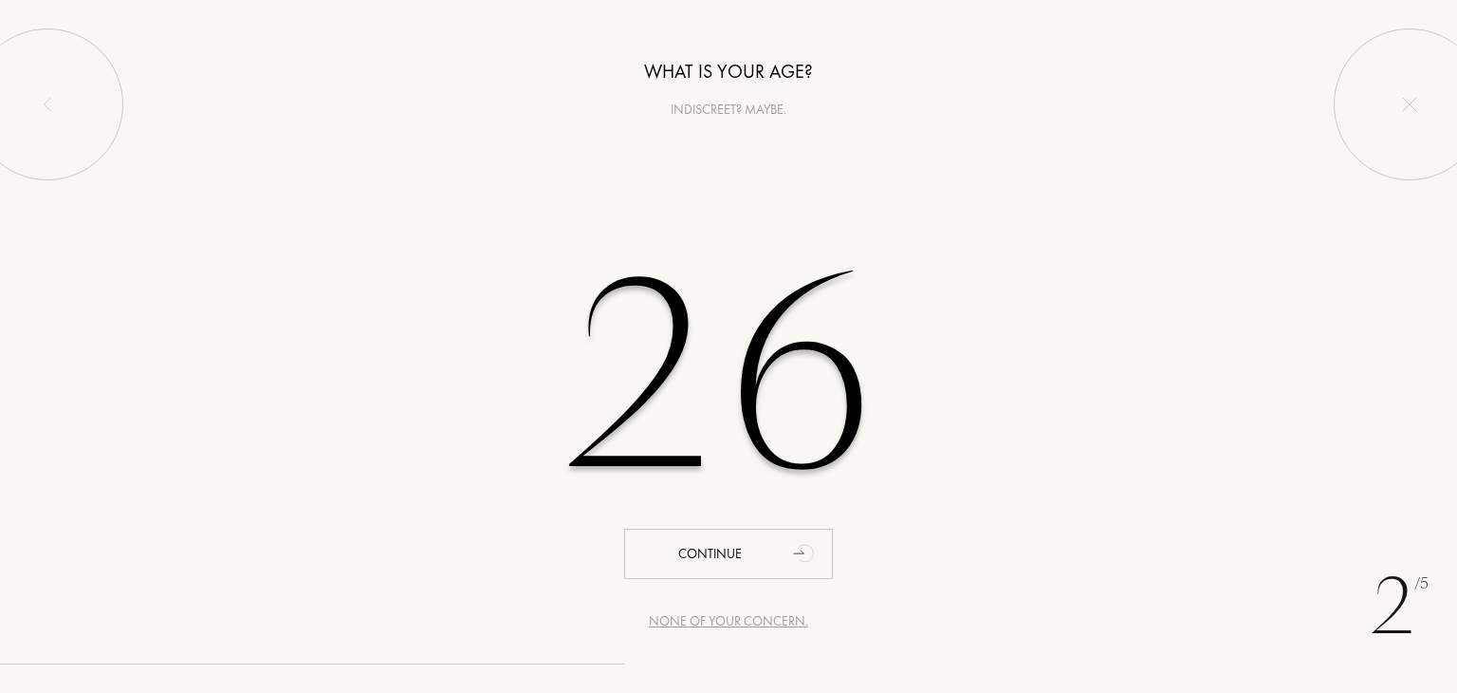
type input "26"
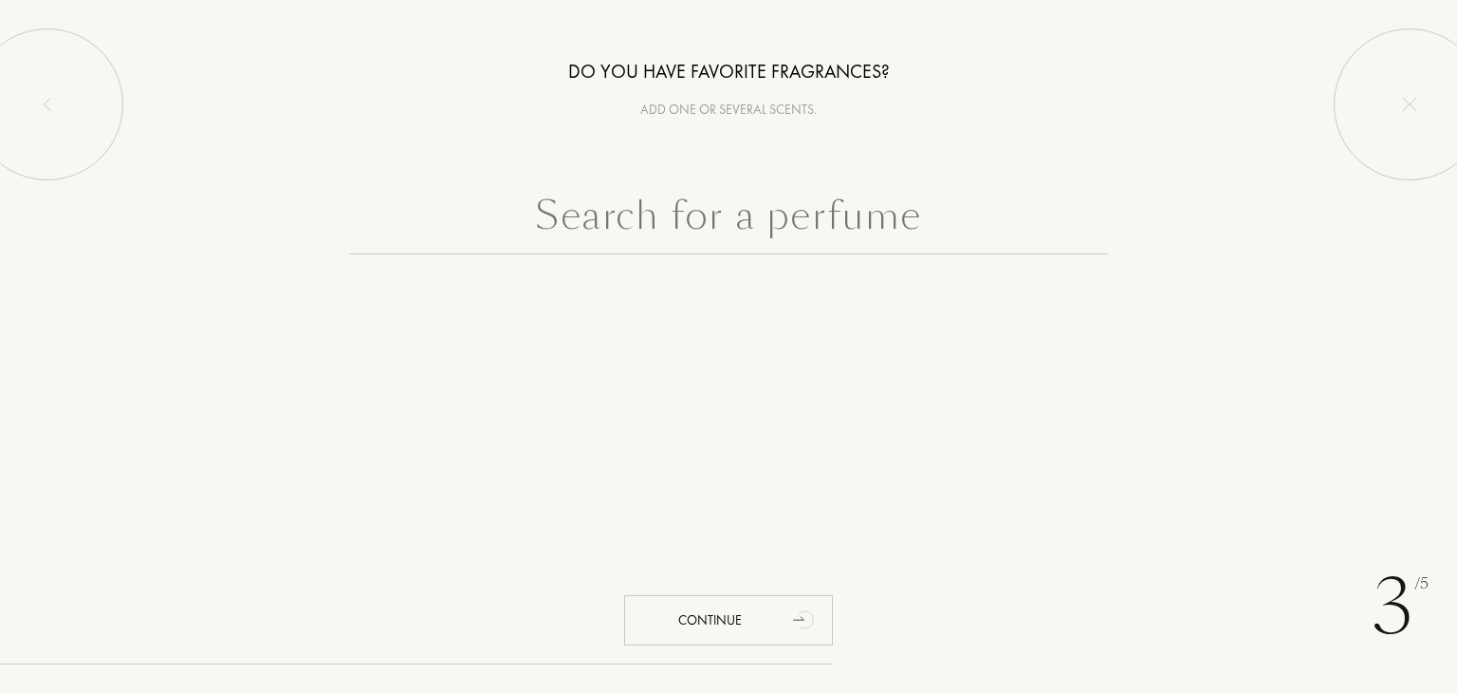
click at [769, 229] on input "text" at bounding box center [728, 220] width 759 height 68
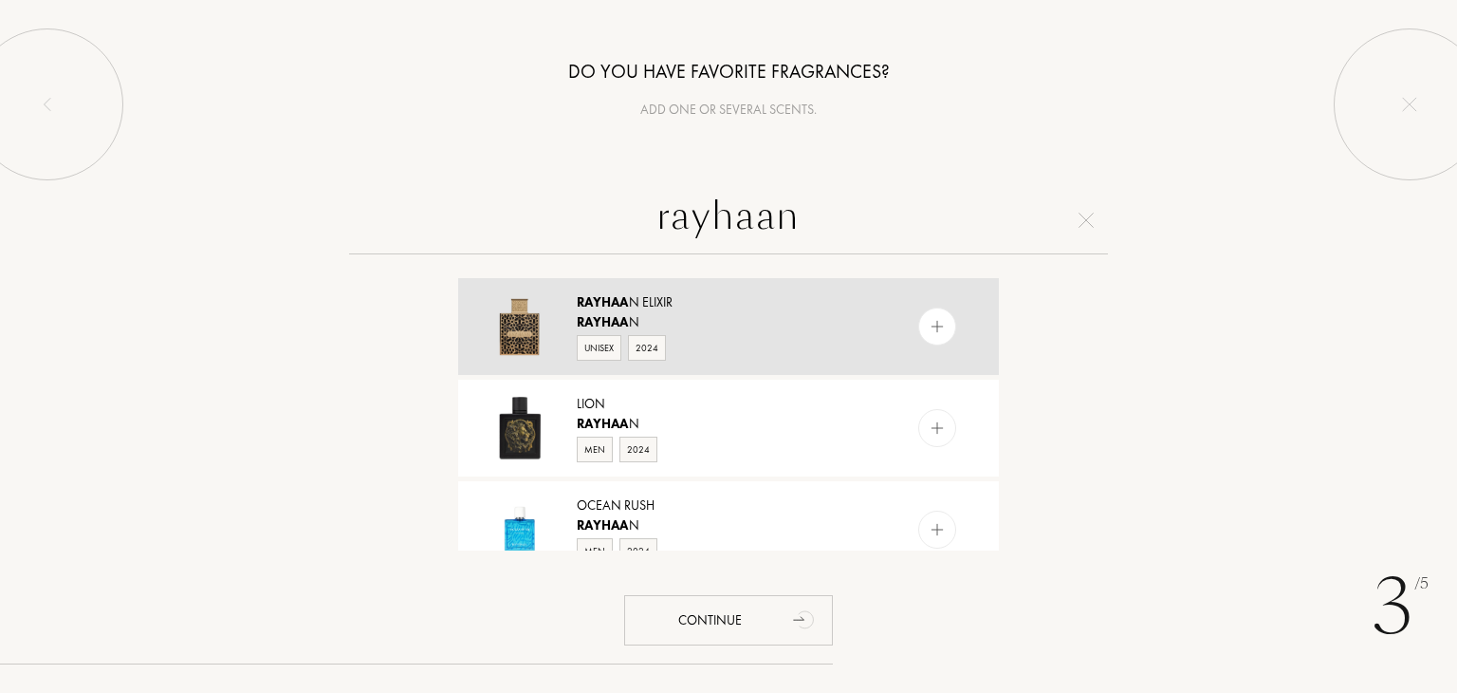
type input "rayhaan"
click at [920, 324] on div at bounding box center [937, 326] width 38 height 38
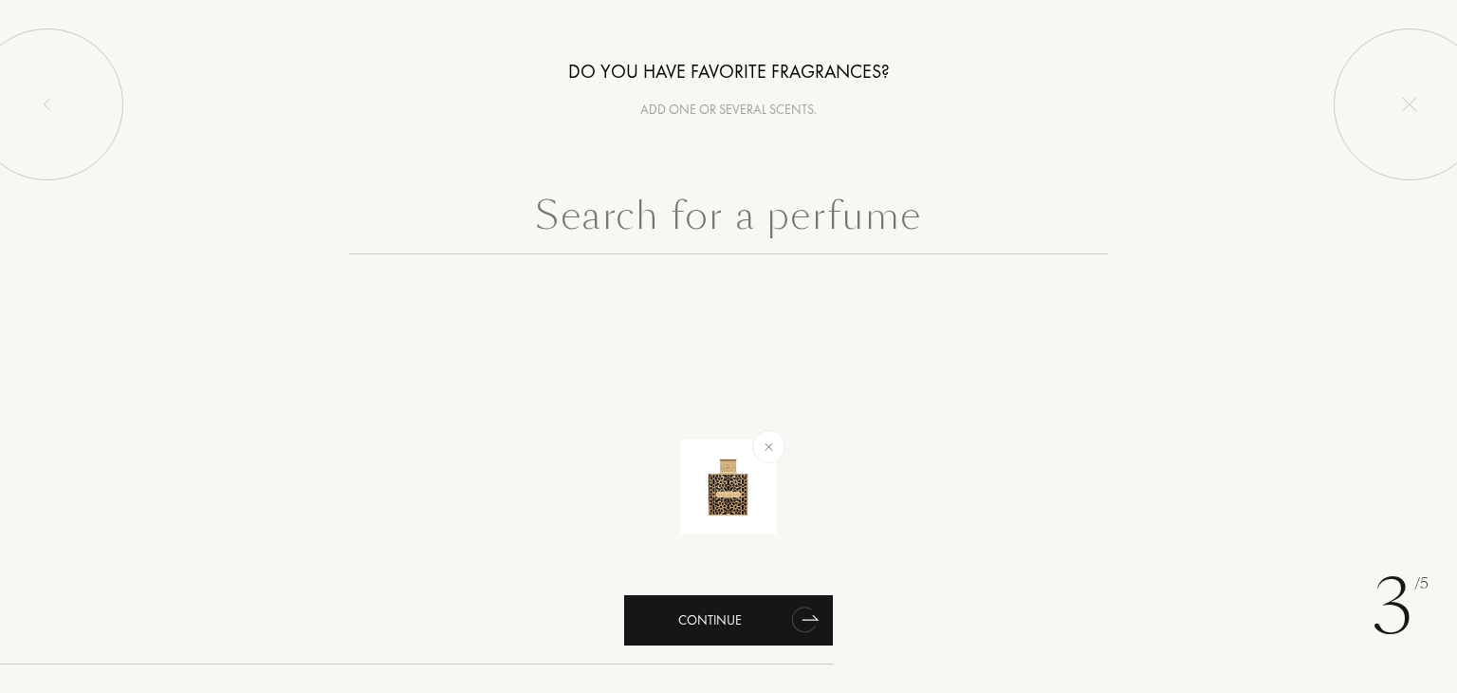
click at [750, 619] on div "Continue" at bounding box center [728, 620] width 209 height 50
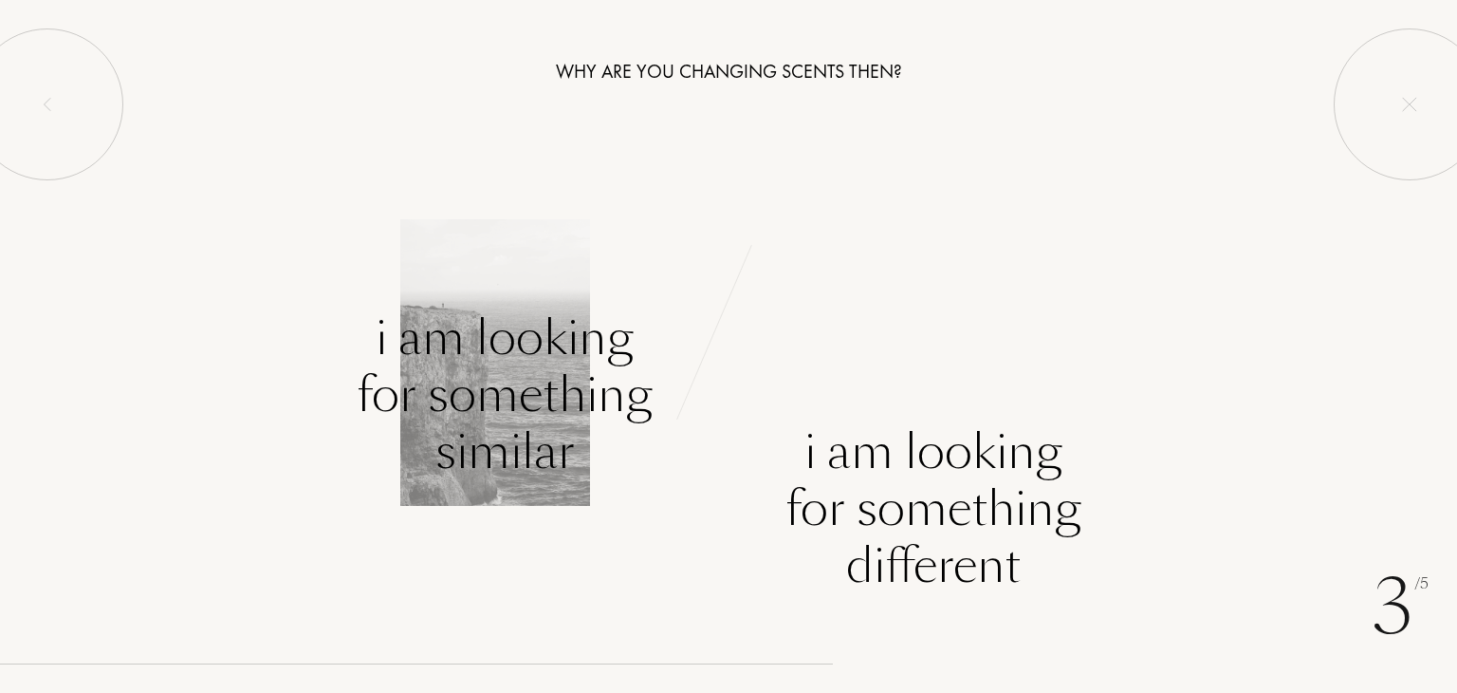
click at [491, 474] on div "I am looking for something similar" at bounding box center [505, 394] width 296 height 171
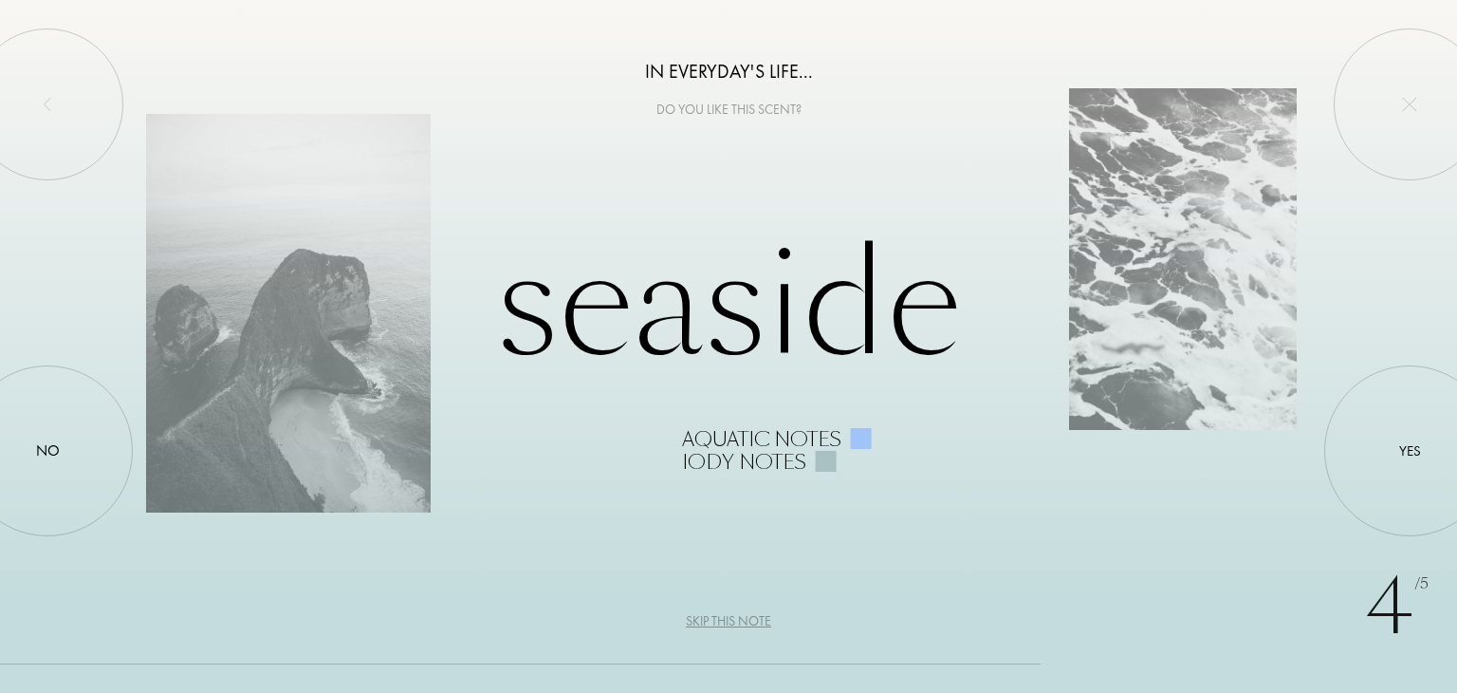
click at [744, 624] on div "Skip this note" at bounding box center [728, 621] width 85 height 20
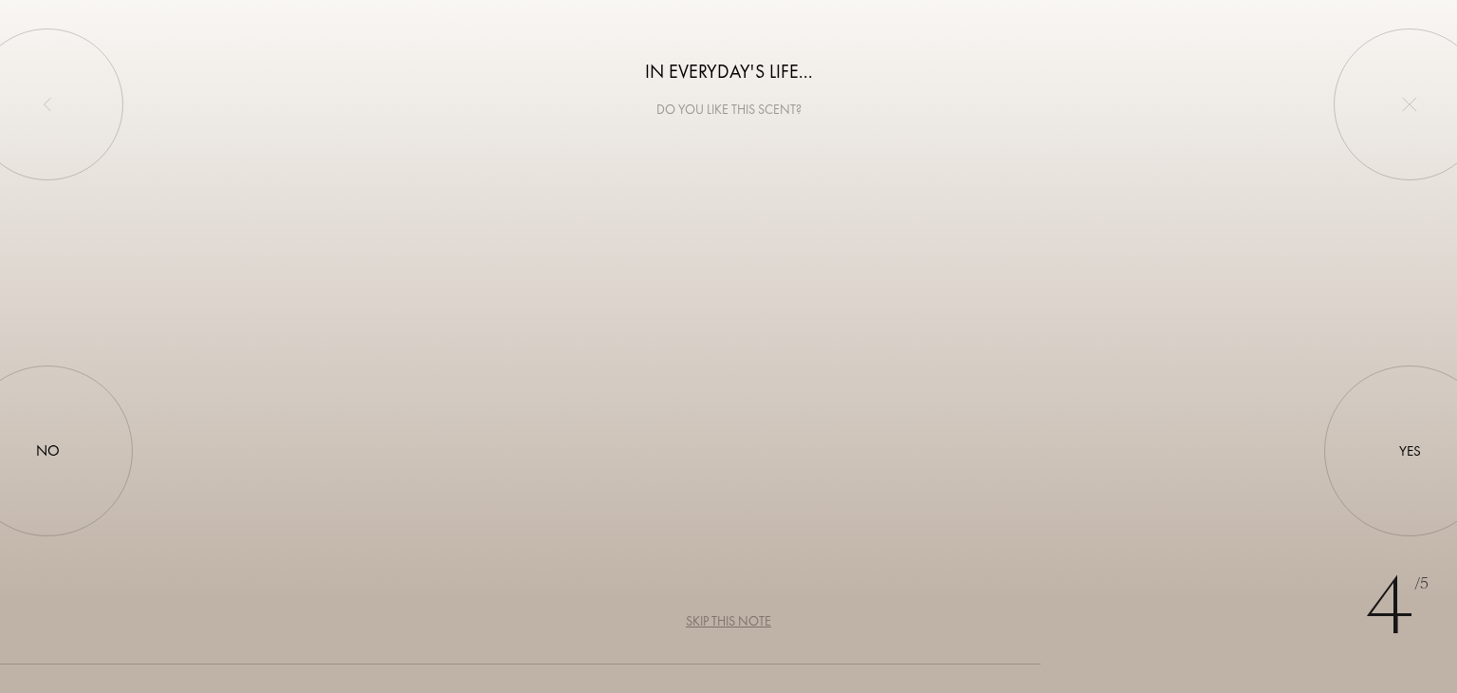
click at [744, 624] on div "Skip this note" at bounding box center [728, 621] width 85 height 20
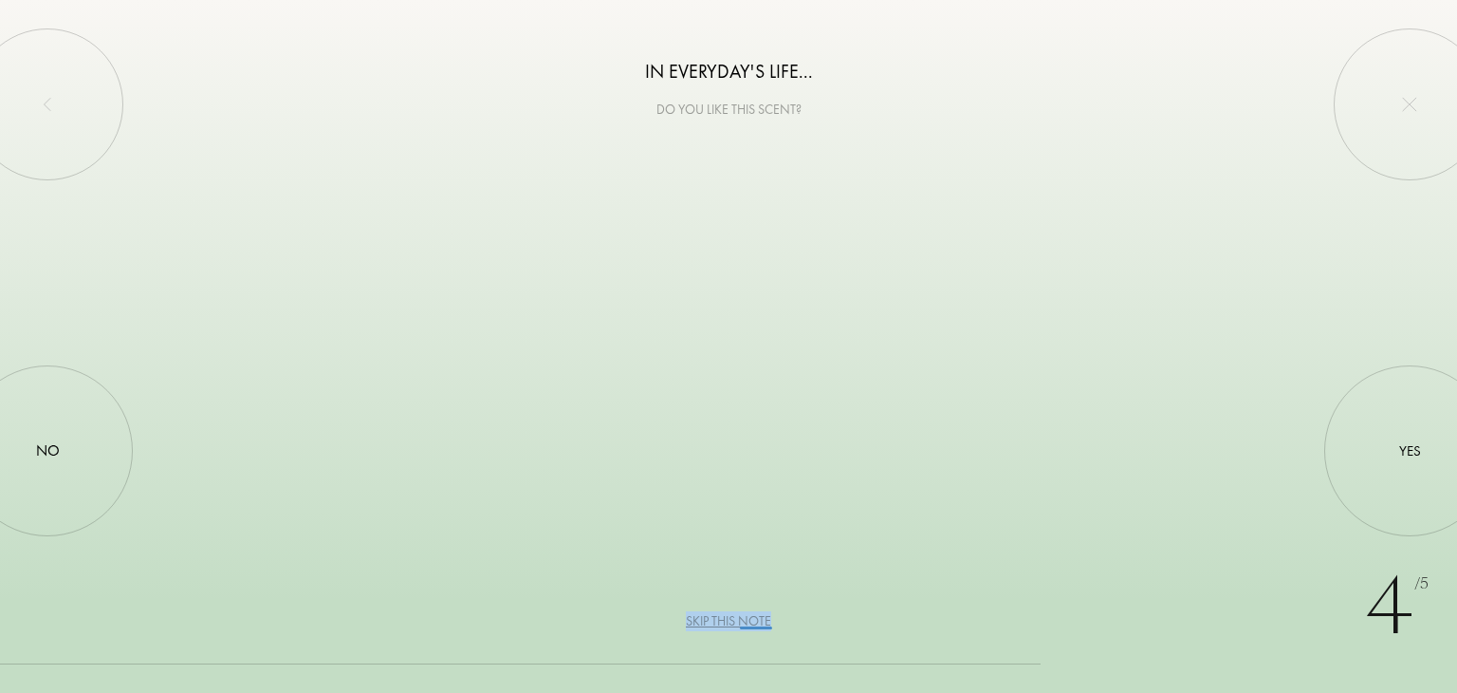
click at [744, 624] on div "Skip this note" at bounding box center [728, 621] width 85 height 20
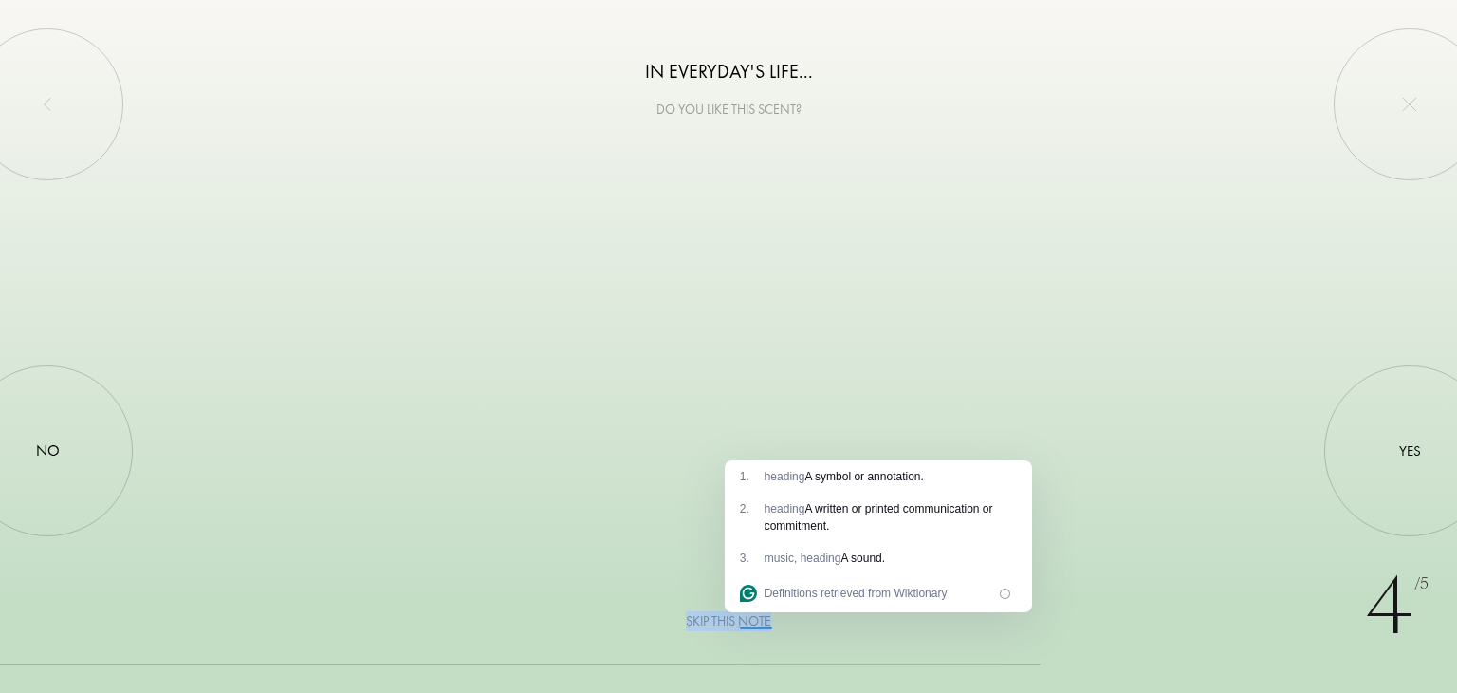
click at [744, 624] on div "Skip this note" at bounding box center [728, 621] width 85 height 20
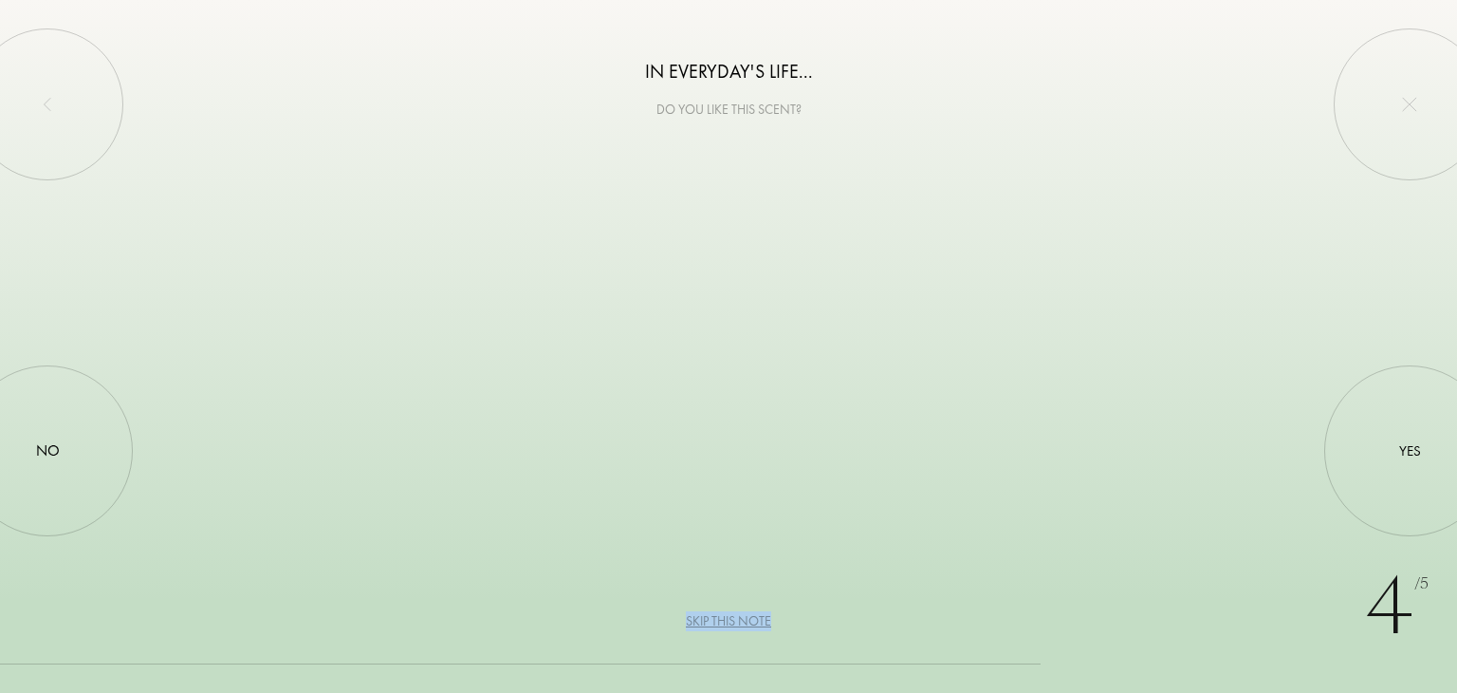
click at [744, 624] on div "Skip this note" at bounding box center [728, 621] width 85 height 20
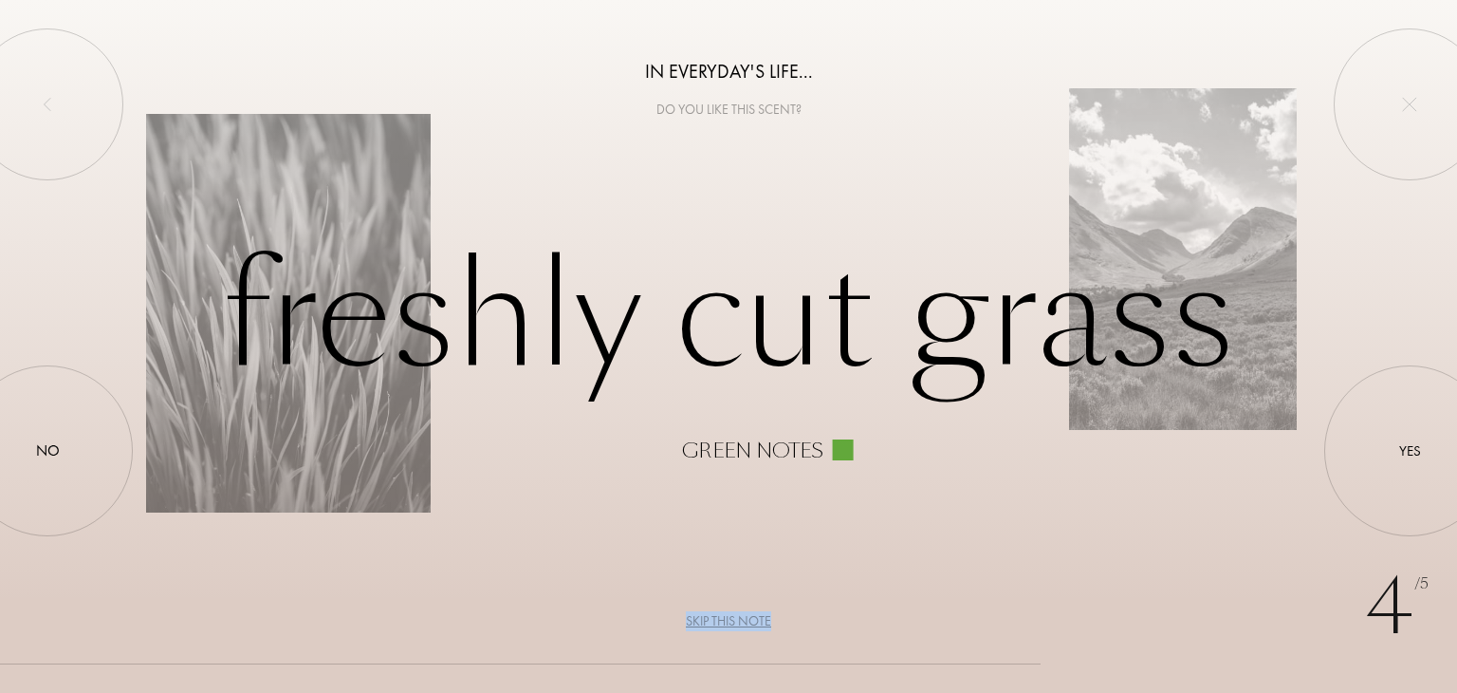
click at [744, 624] on div "Skip this note" at bounding box center [728, 621] width 85 height 20
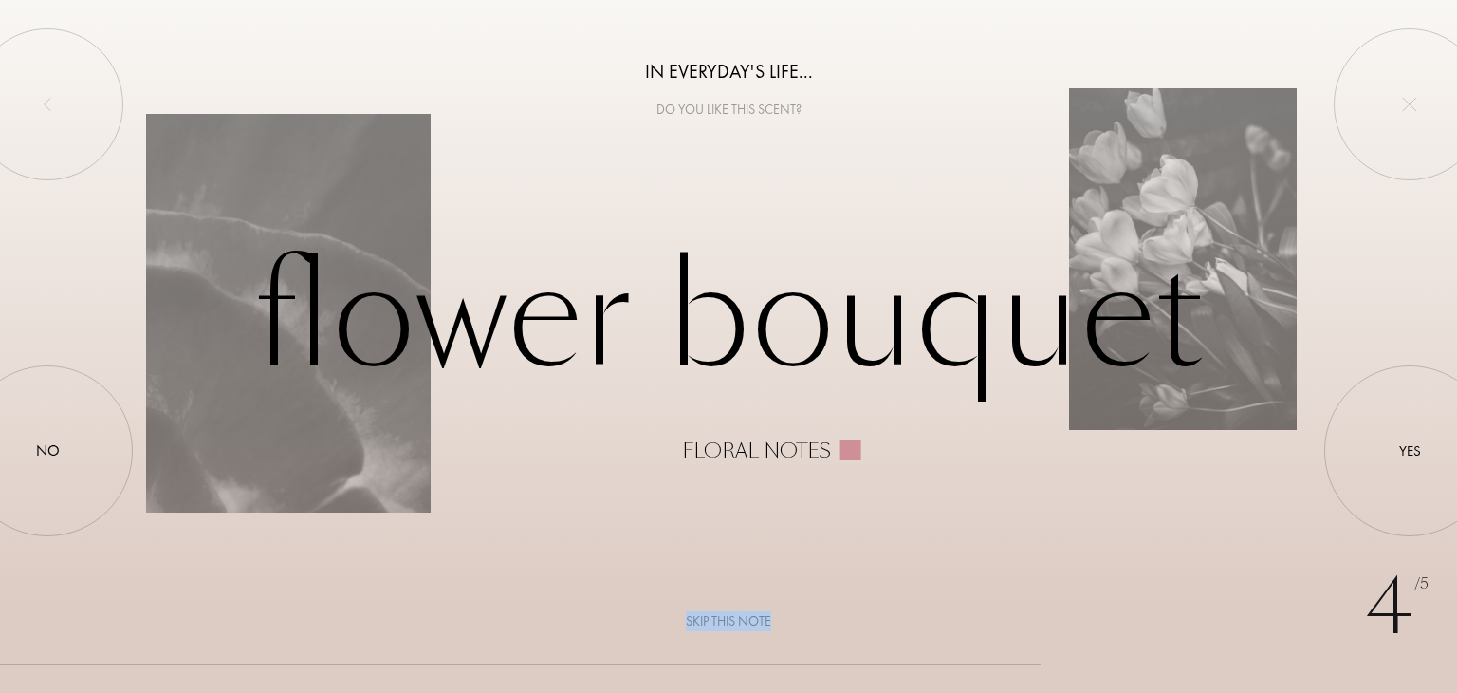
click at [744, 624] on div "Skip this note" at bounding box center [728, 621] width 85 height 20
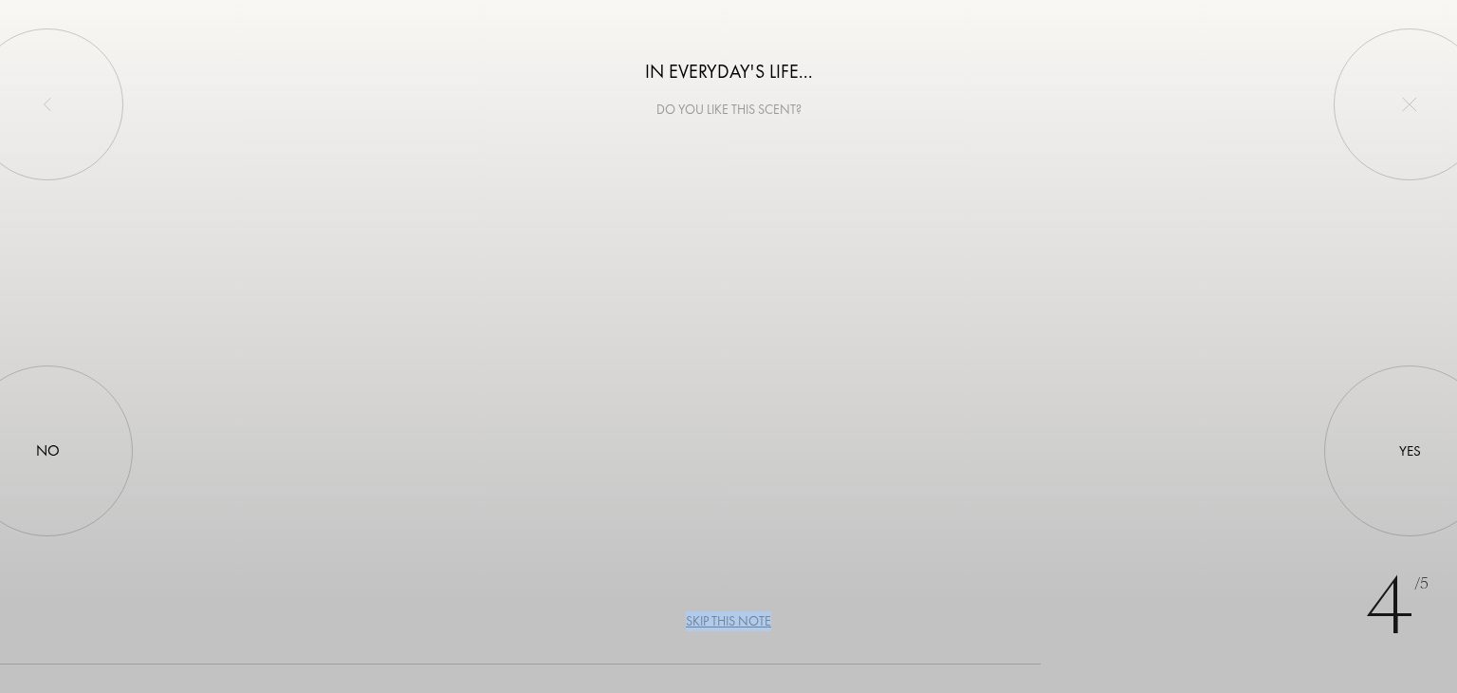
click at [744, 624] on div "Skip this note" at bounding box center [728, 621] width 85 height 20
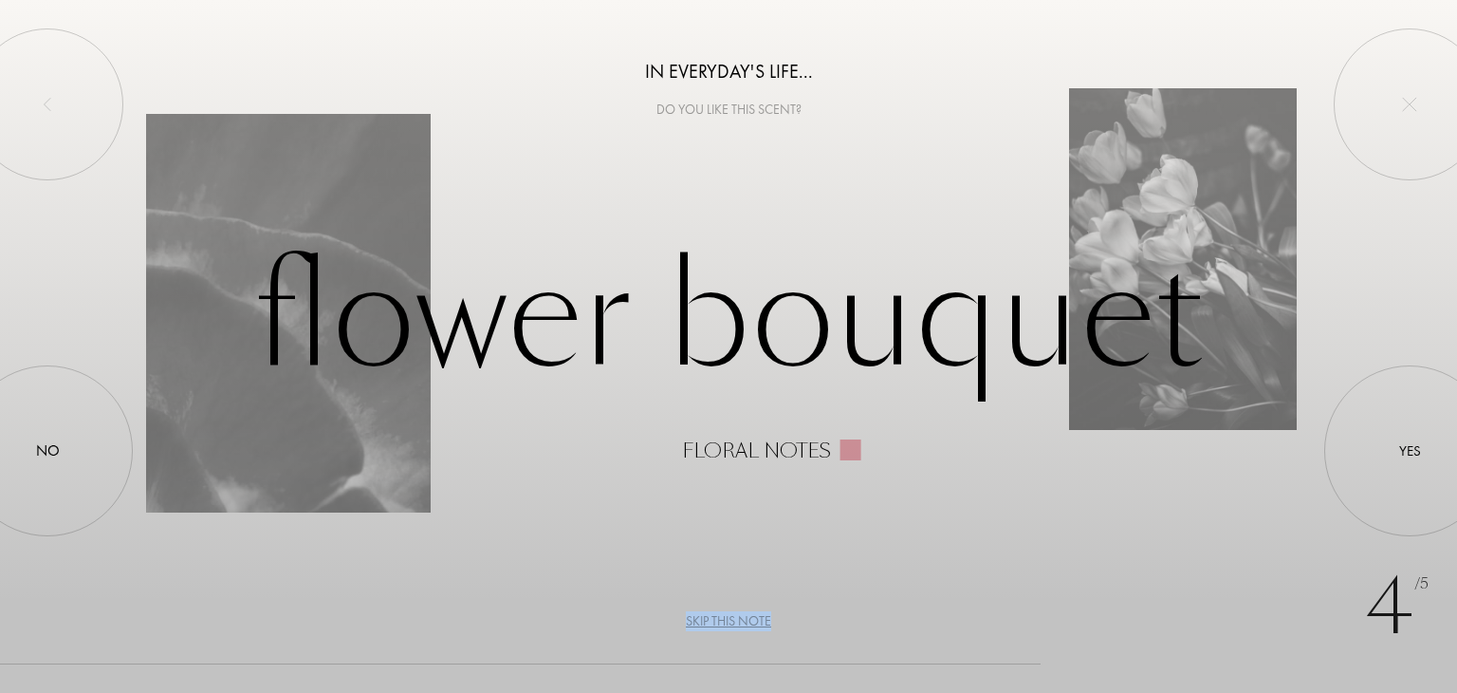
click at [744, 624] on div "Skip this note" at bounding box center [728, 621] width 85 height 20
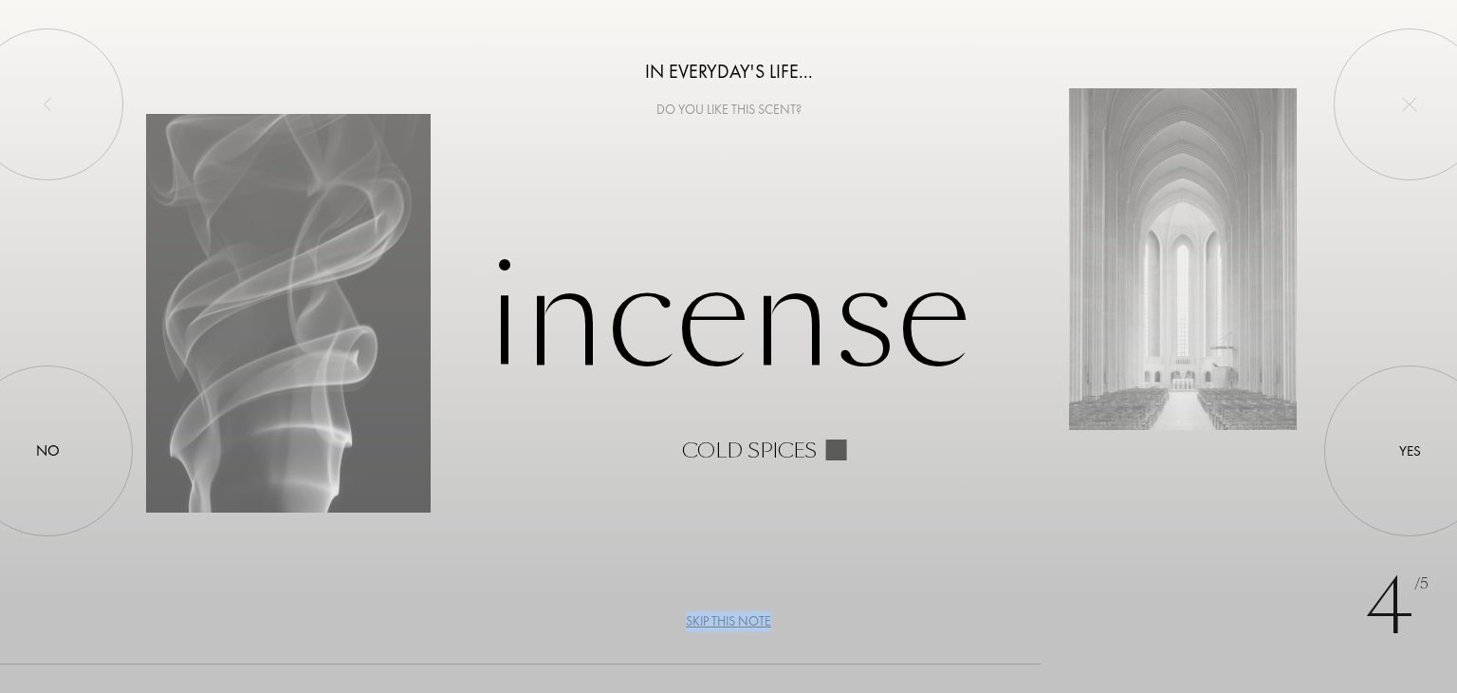
click at [744, 624] on div "Skip this note" at bounding box center [728, 621] width 85 height 20
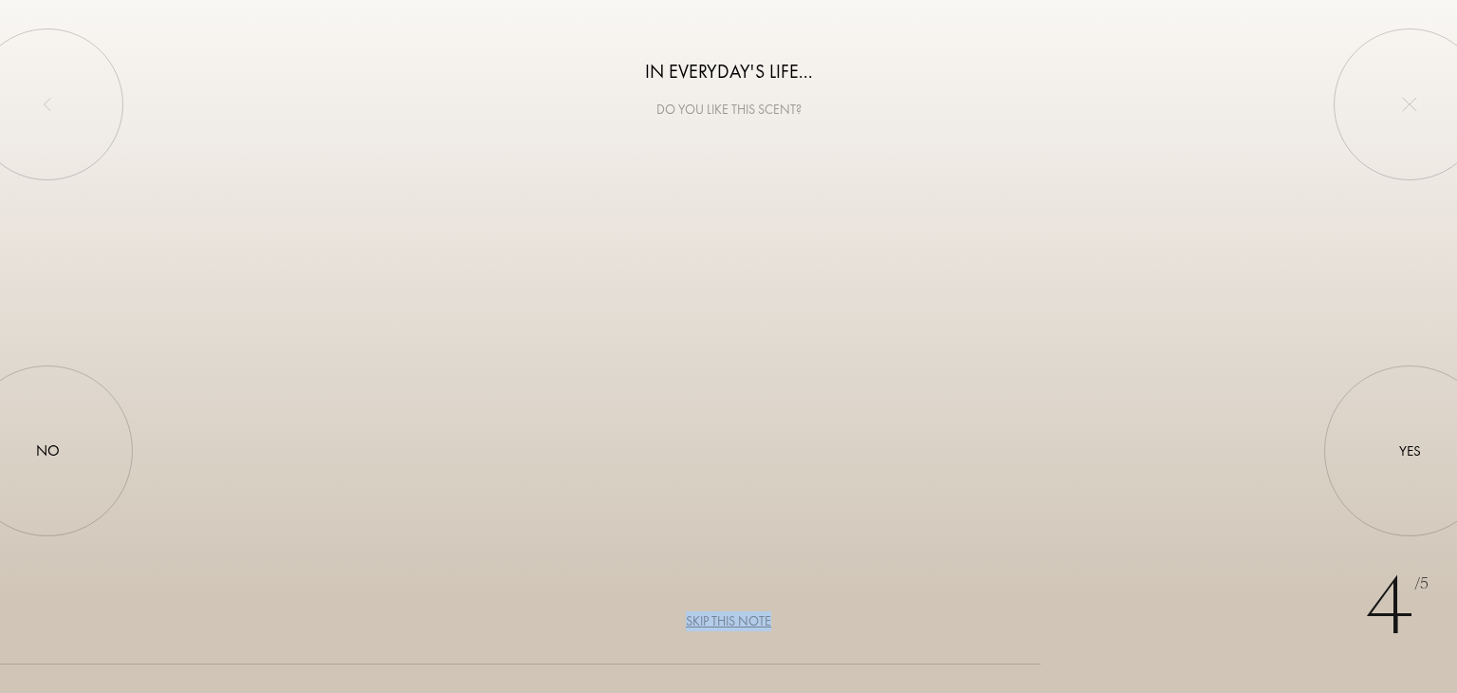
click at [744, 624] on div "Skip this note" at bounding box center [728, 621] width 85 height 20
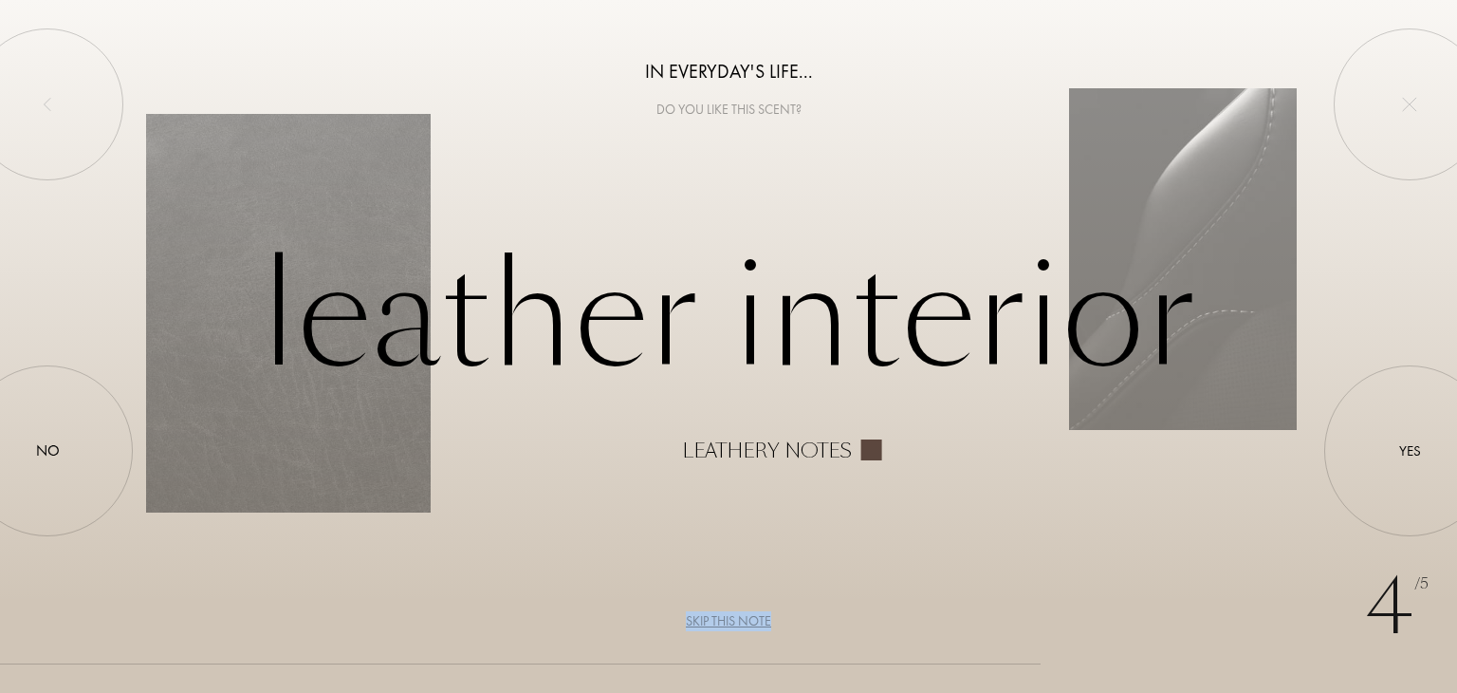
click at [744, 624] on div "Skip this note" at bounding box center [728, 621] width 85 height 20
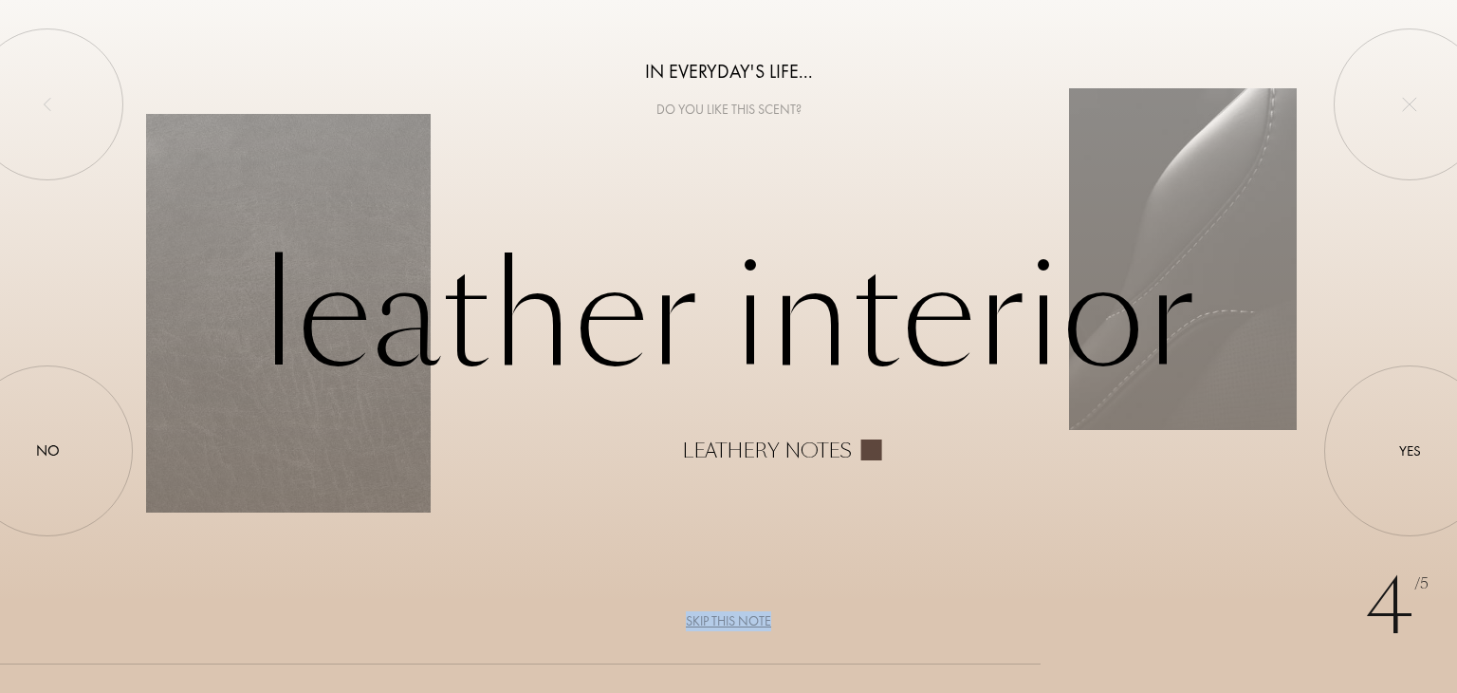
click at [744, 624] on div "Skip this note" at bounding box center [728, 621] width 85 height 20
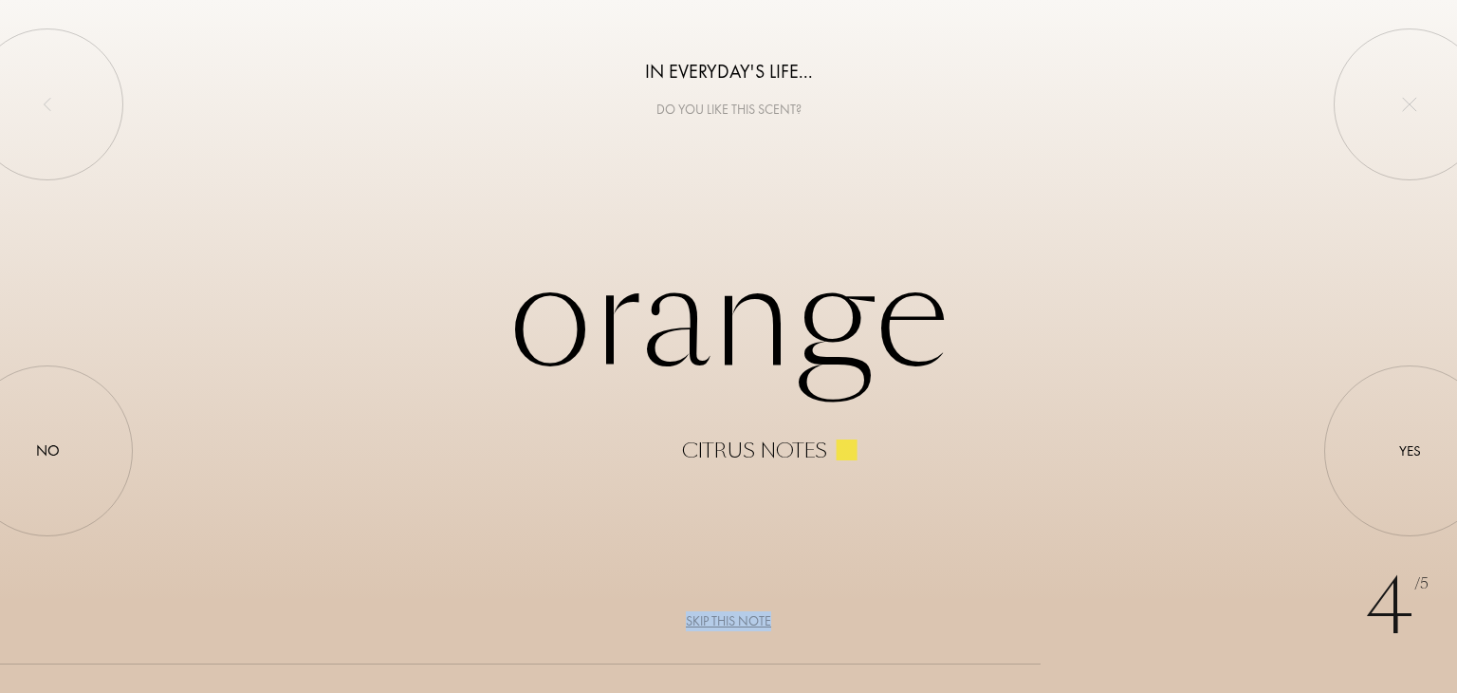
click at [744, 624] on div "Skip this note" at bounding box center [728, 621] width 85 height 20
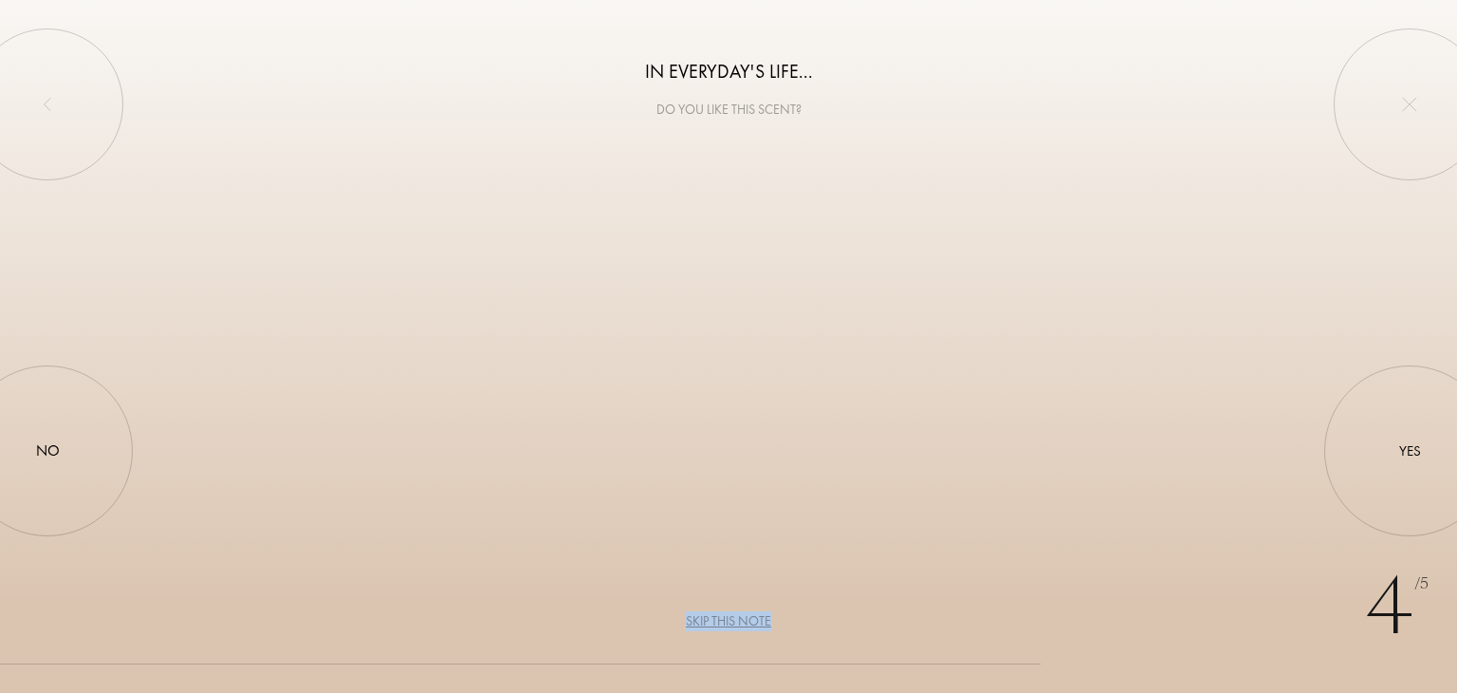
click at [744, 624] on div "Skip this note" at bounding box center [728, 621] width 85 height 20
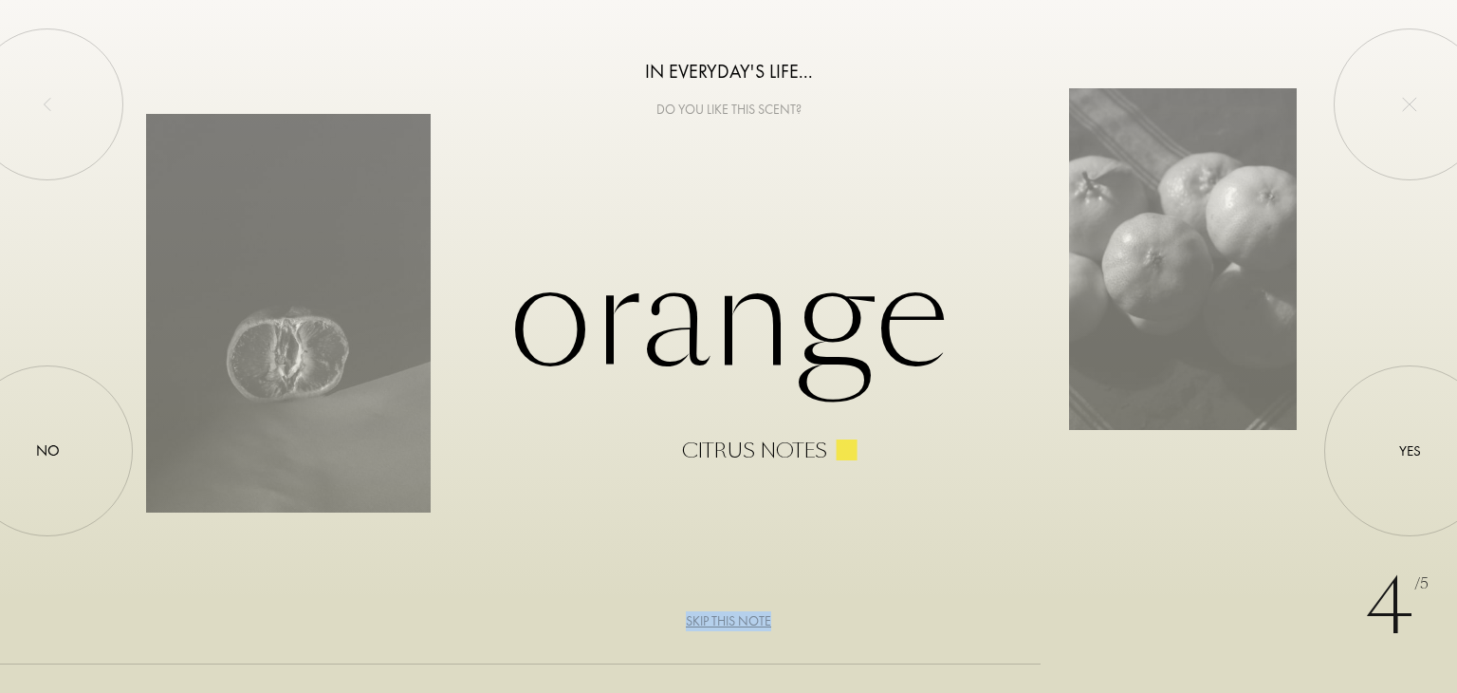
click at [744, 624] on div "Skip this note" at bounding box center [728, 621] width 85 height 20
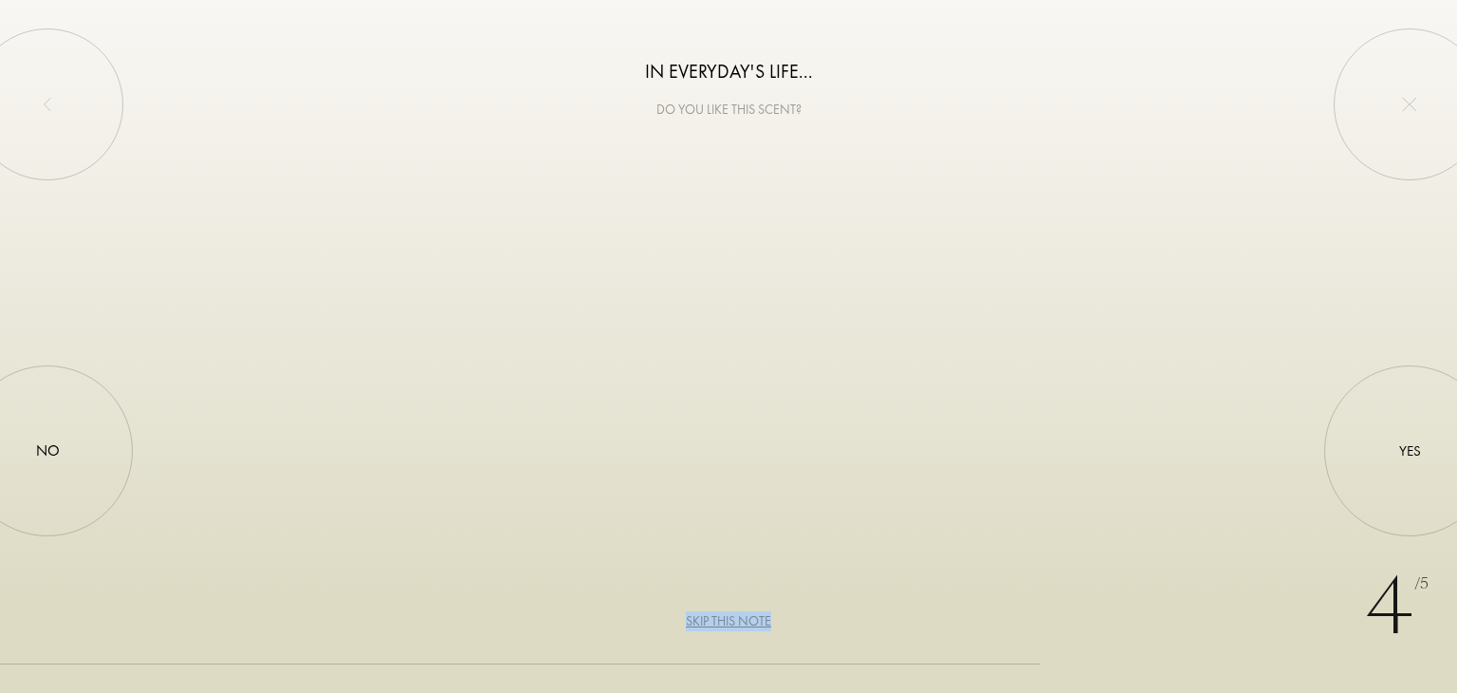
click at [744, 624] on div "Skip this note" at bounding box center [728, 621] width 85 height 20
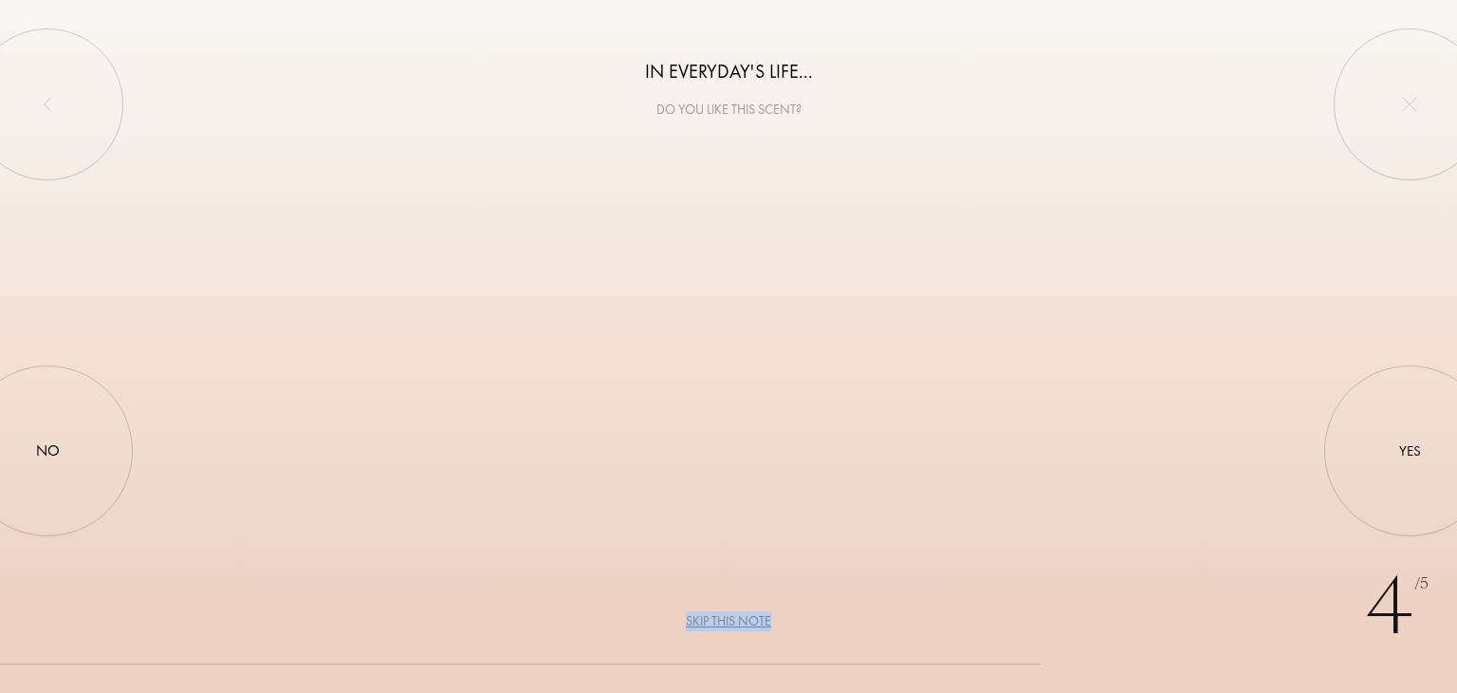
click at [744, 624] on div "Skip this note" at bounding box center [728, 621] width 85 height 20
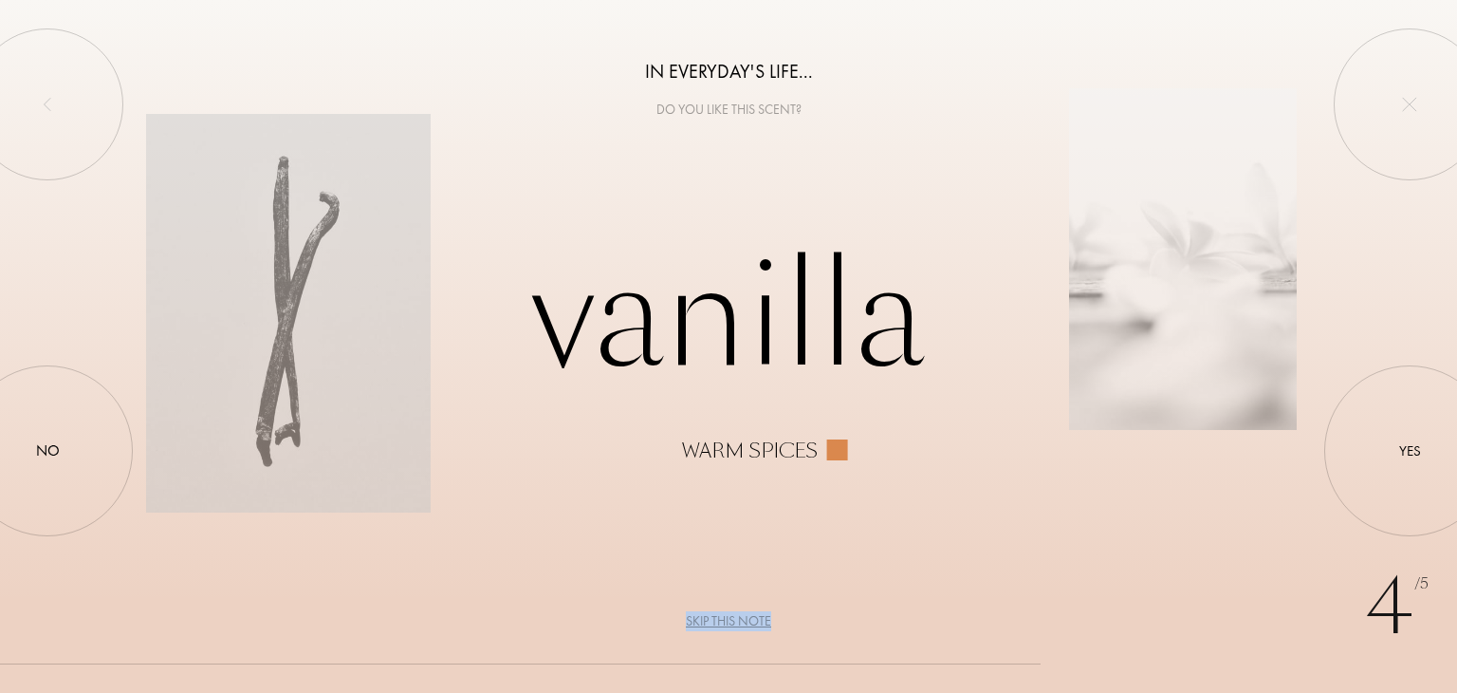
click at [744, 624] on div "Skip this note" at bounding box center [728, 621] width 85 height 20
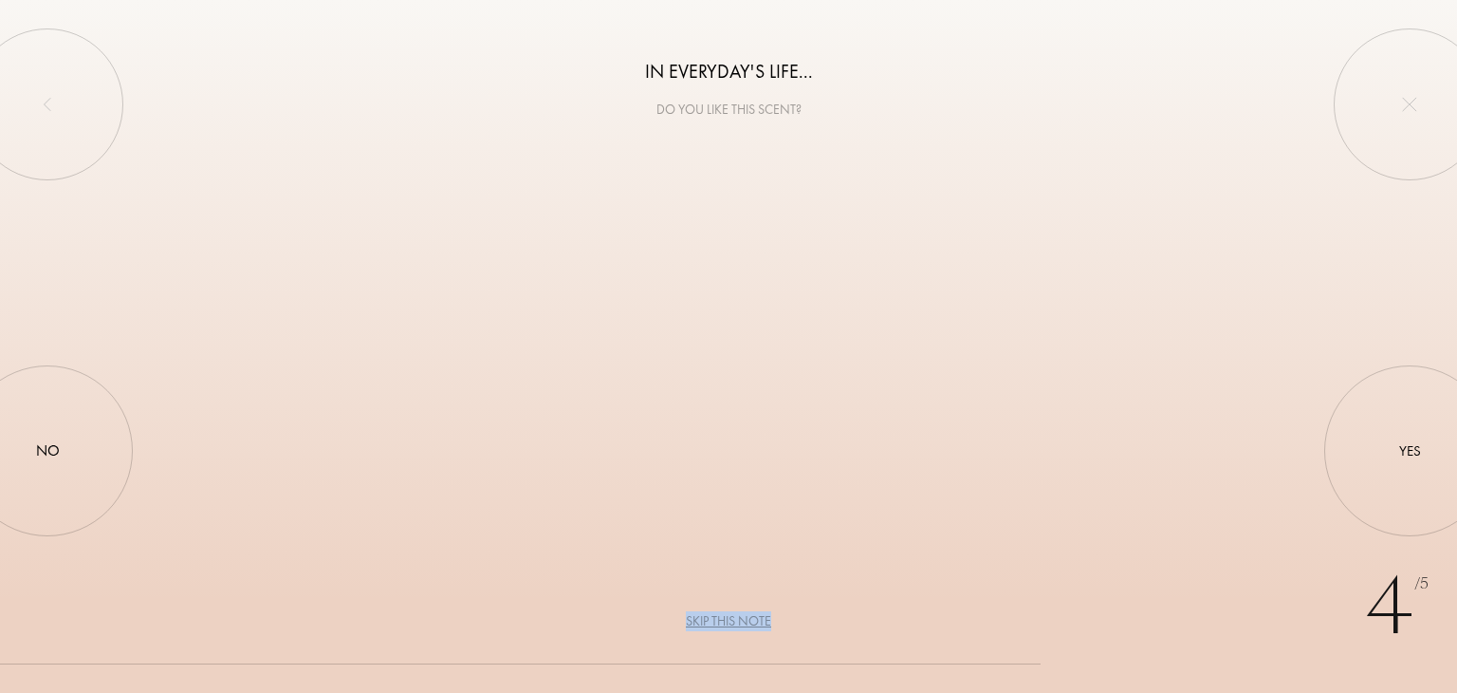
click at [744, 624] on div "Skip this note" at bounding box center [728, 621] width 85 height 20
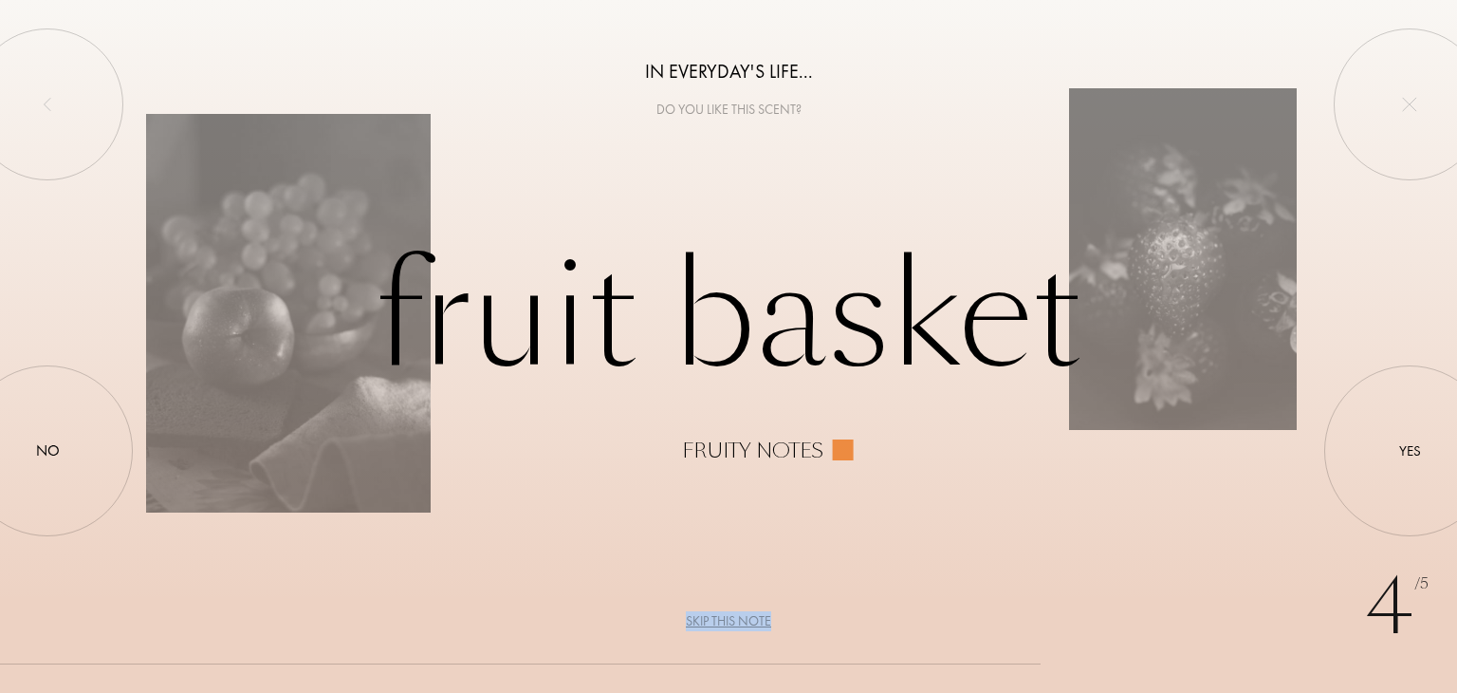
click at [744, 624] on div "Skip this note" at bounding box center [728, 621] width 85 height 20
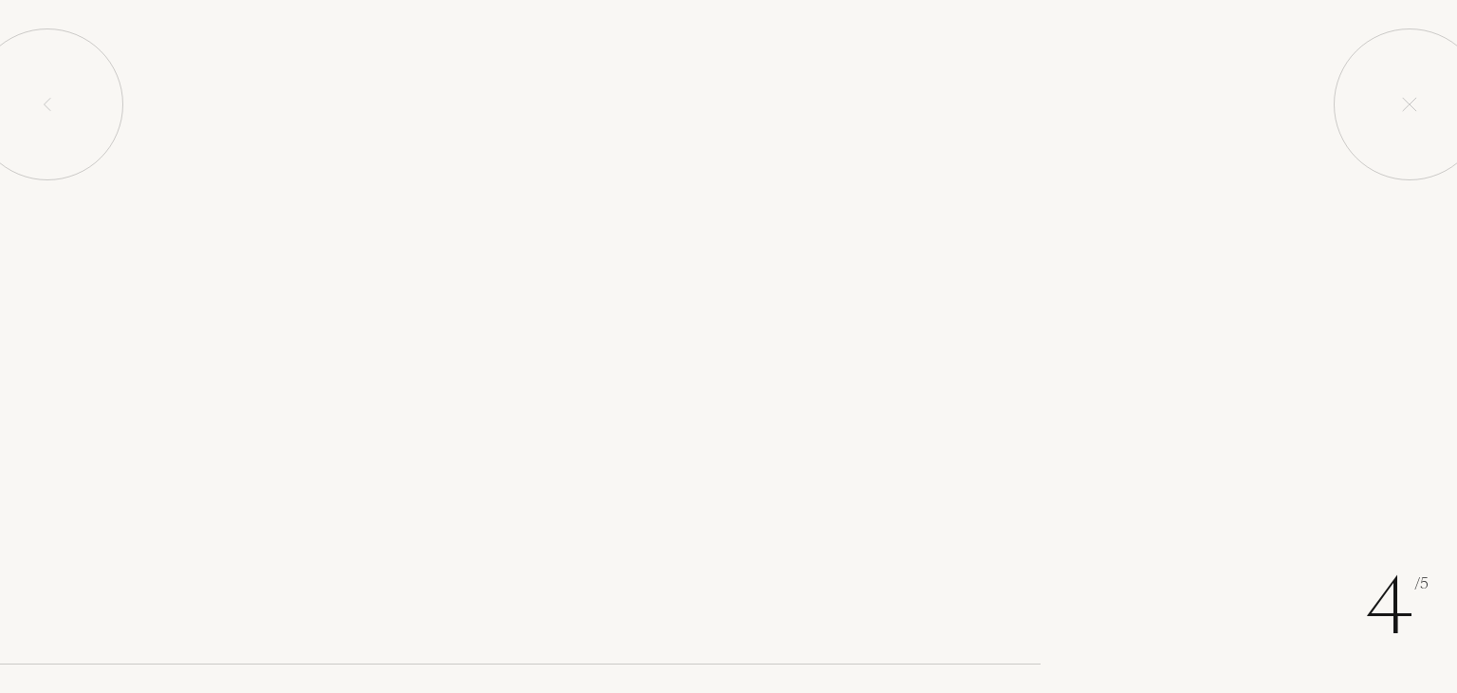
click at [744, 624] on div "Skip this note" at bounding box center [728, 621] width 85 height 20
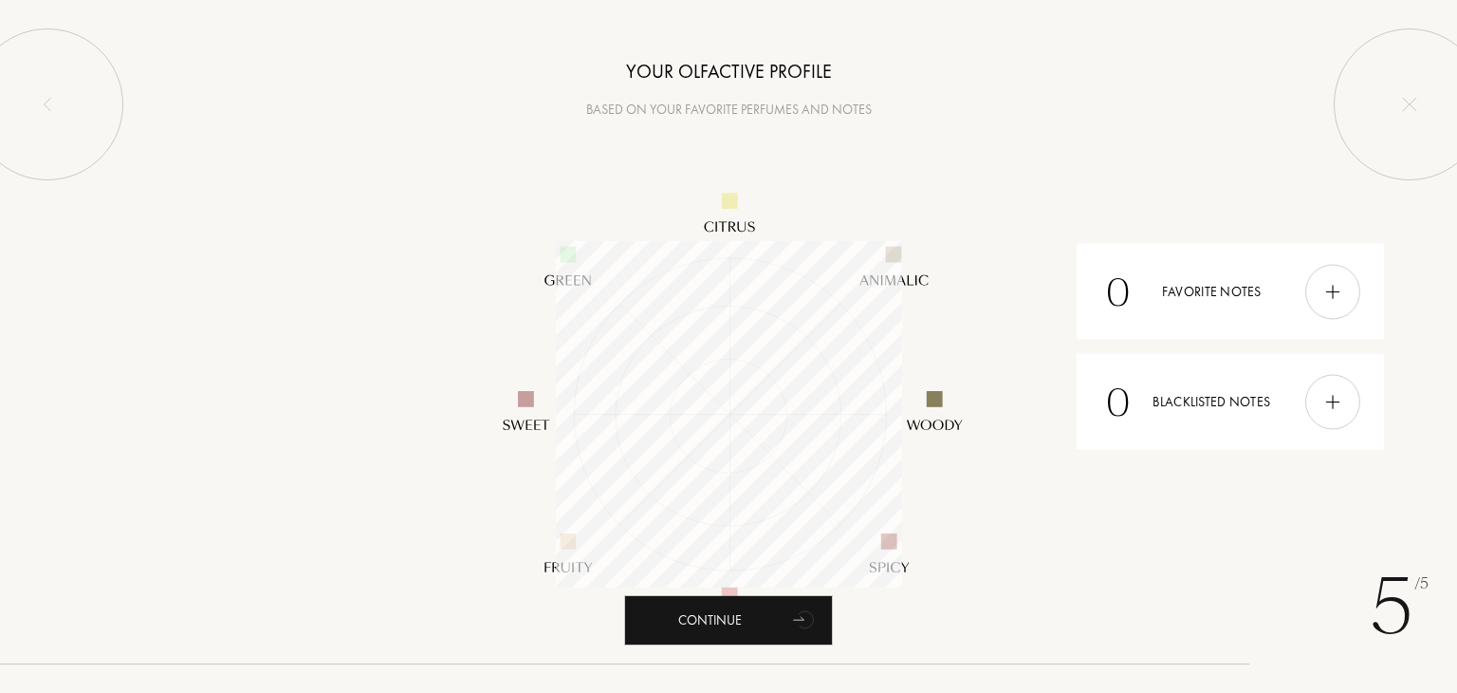
scroll to position [346, 346]
click at [757, 632] on div "Continue" at bounding box center [728, 620] width 209 height 50
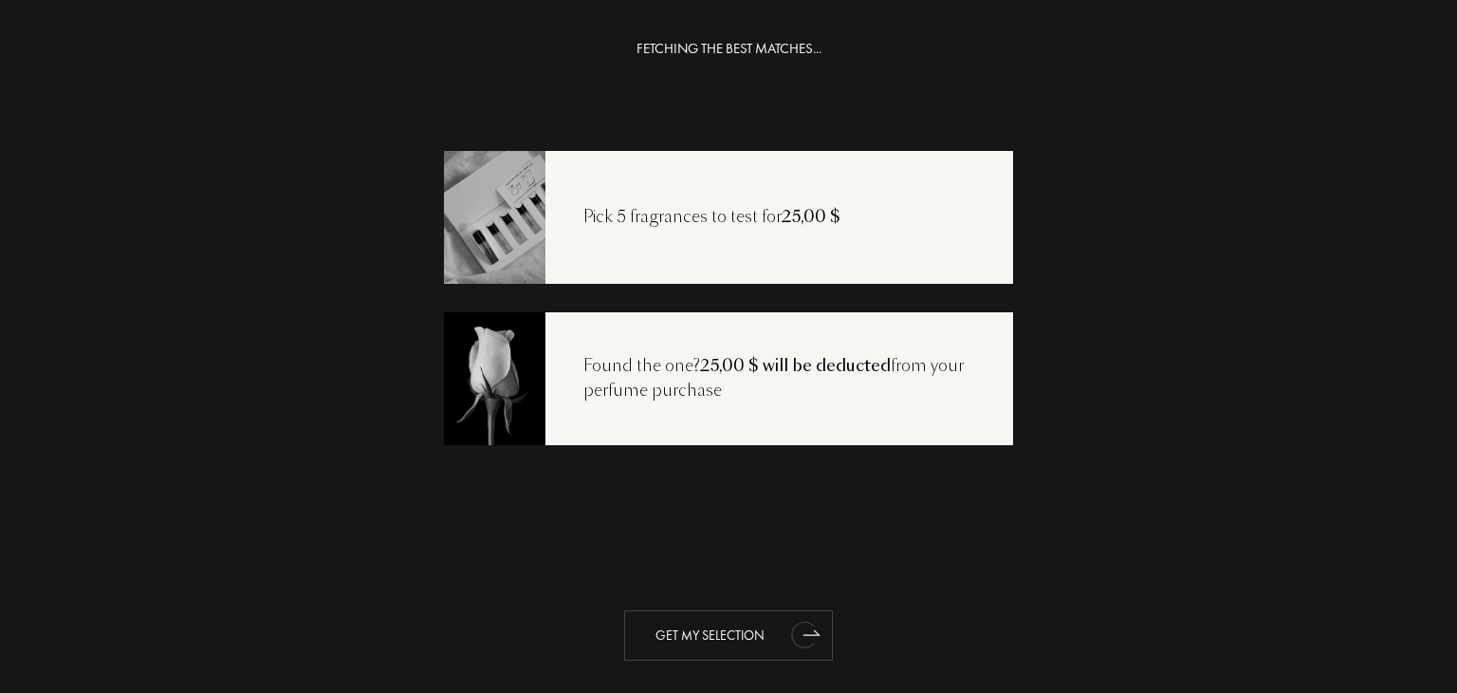
click at [660, 646] on div "Get my selection" at bounding box center [728, 635] width 209 height 50
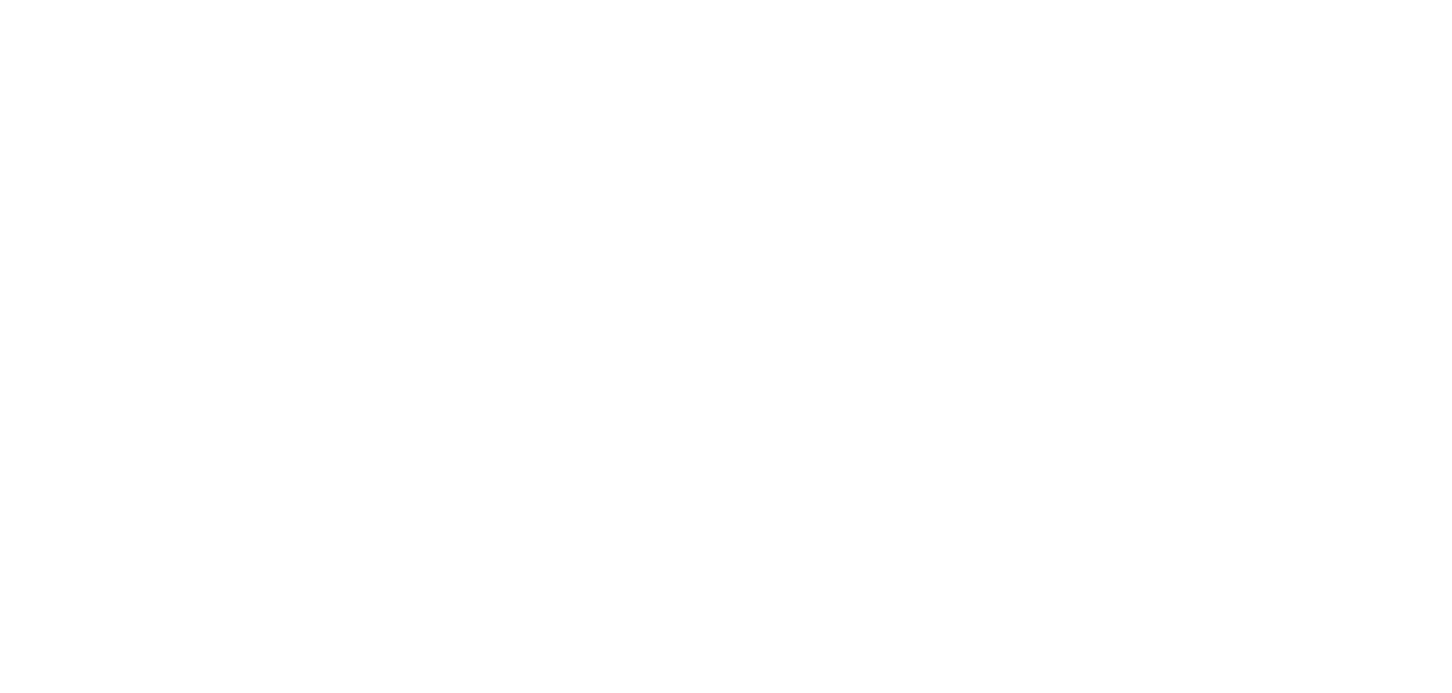
select select "US"
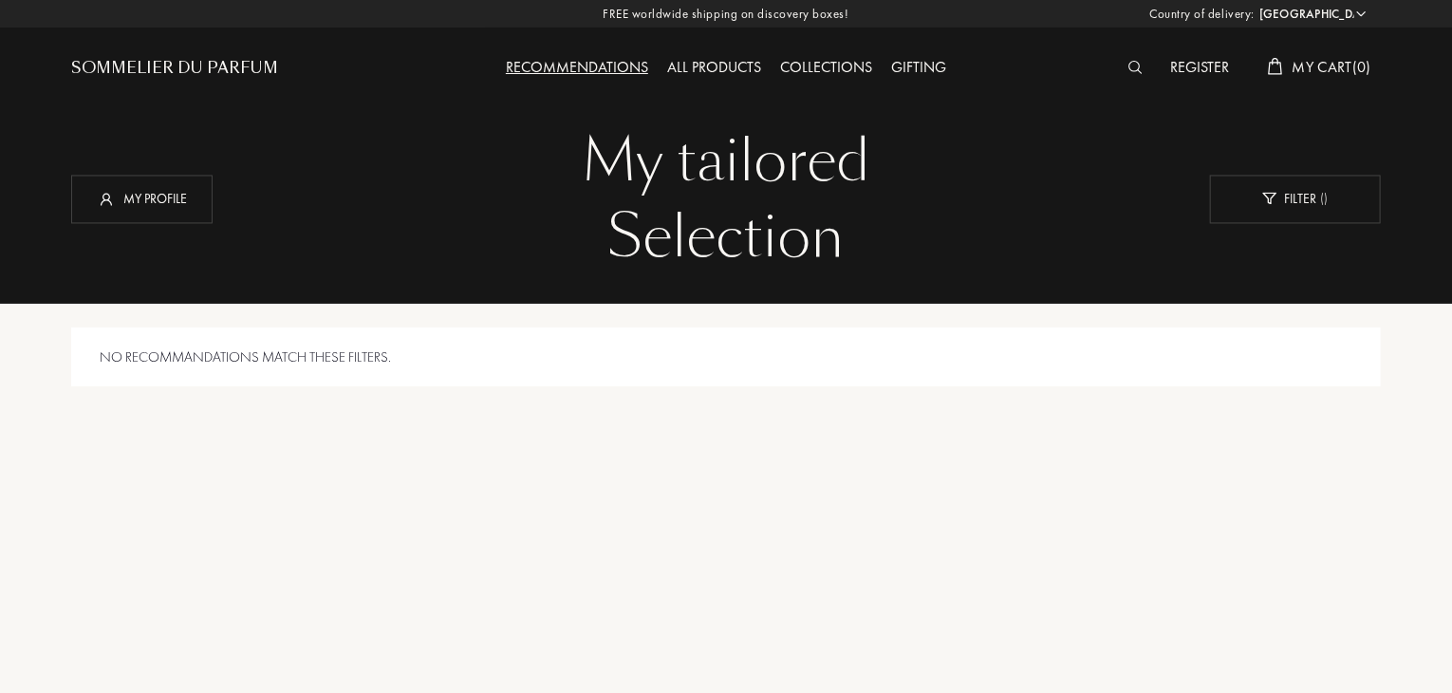
click at [611, 65] on div "Recommendations" at bounding box center [576, 68] width 161 height 25
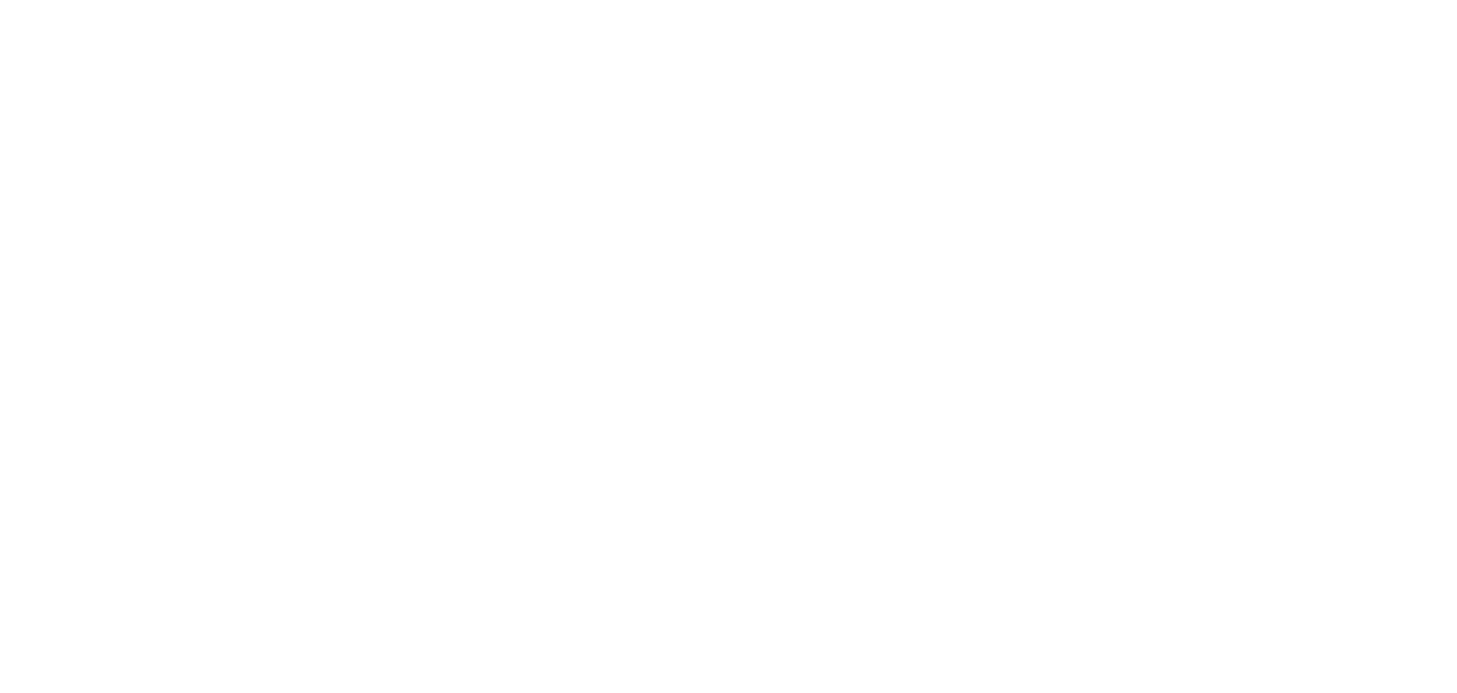
select select "US"
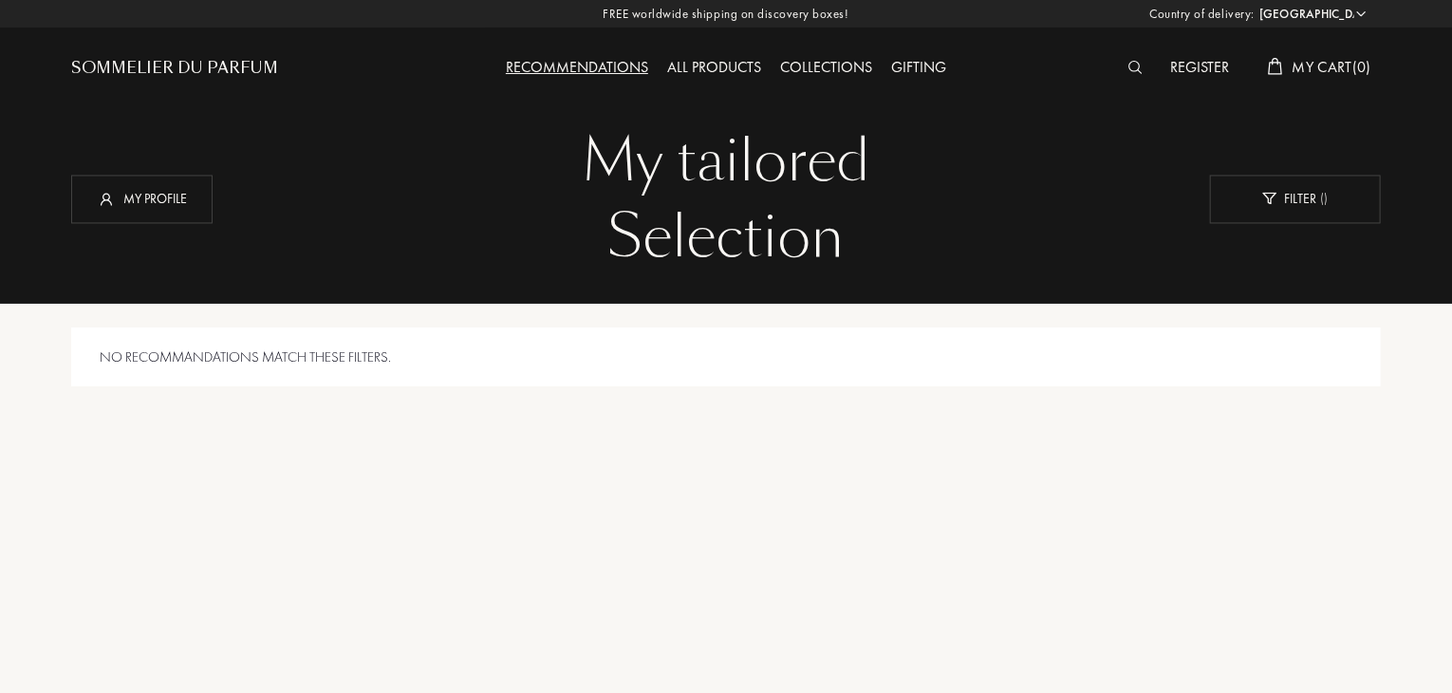
click at [756, 73] on div "All products" at bounding box center [713, 68] width 113 height 25
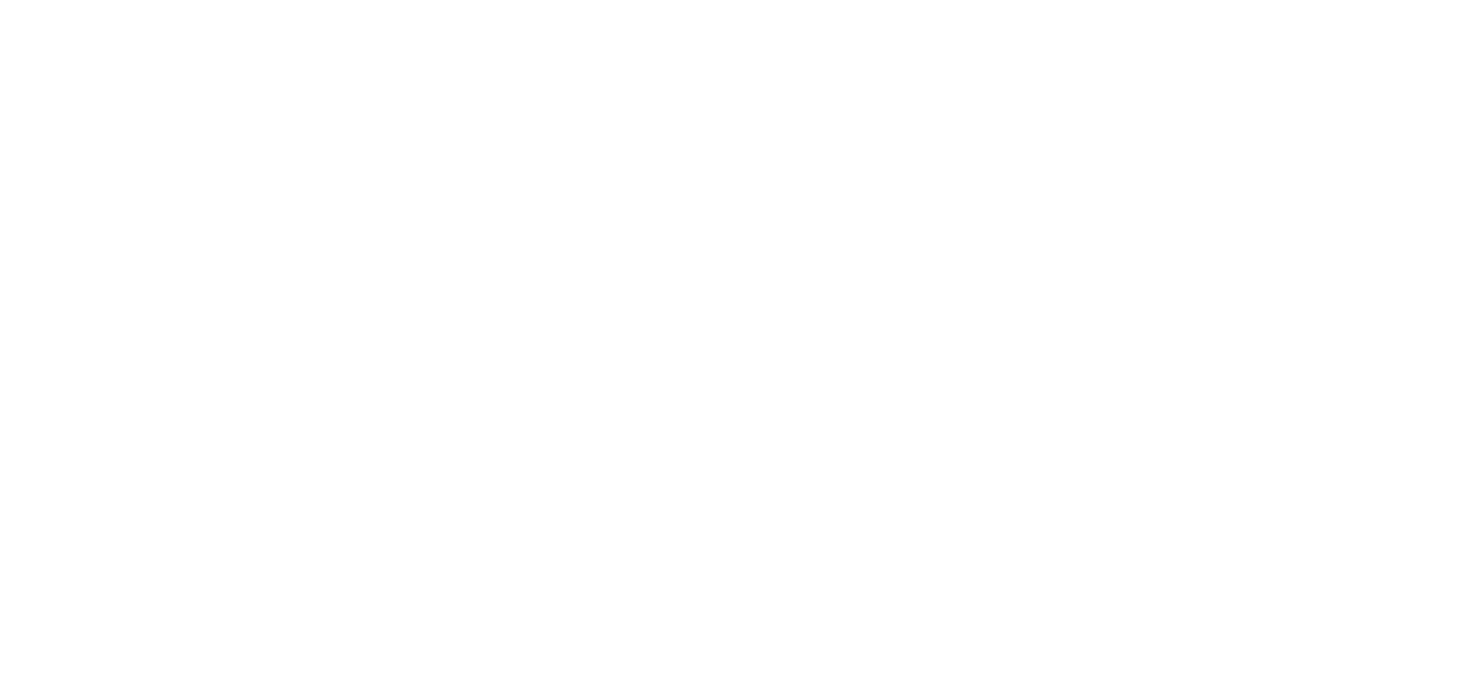
select select "US"
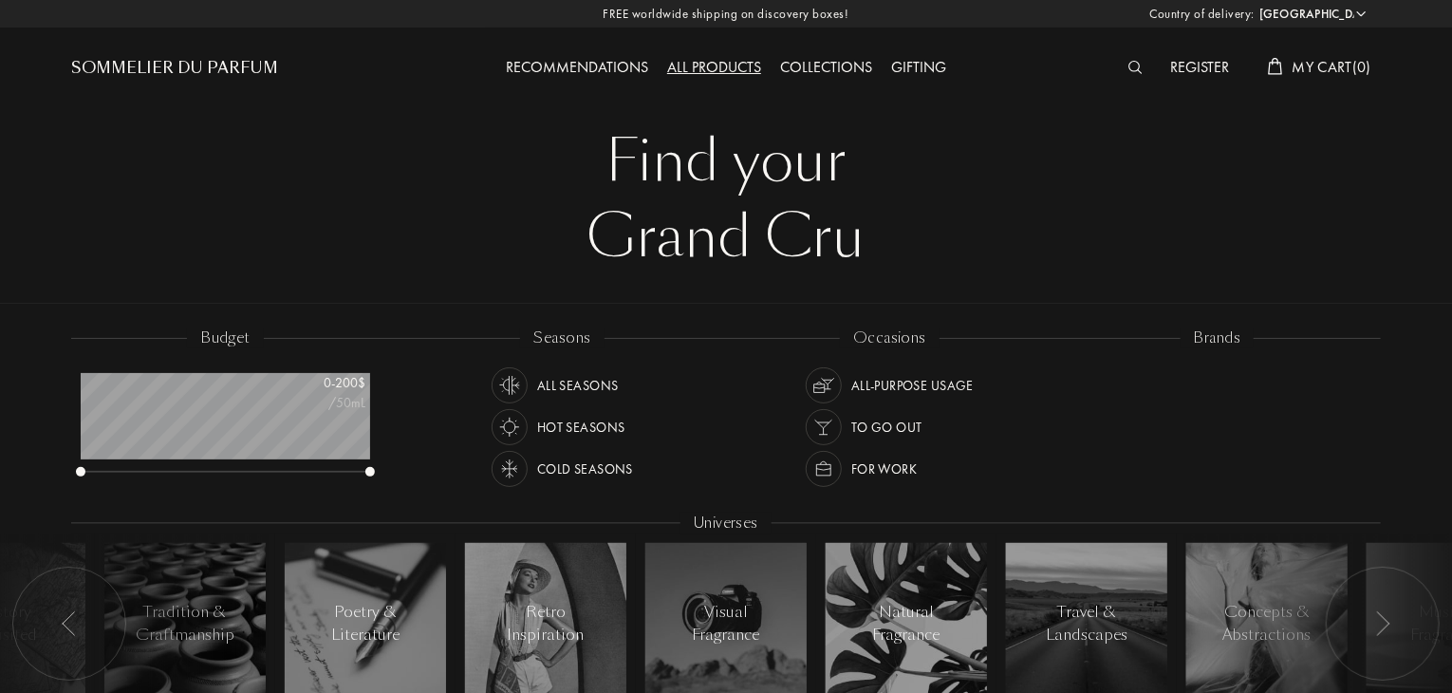
scroll to position [95, 289]
click at [504, 377] on img at bounding box center [509, 385] width 27 height 27
click at [831, 389] on img at bounding box center [823, 385] width 27 height 27
click at [824, 475] on img at bounding box center [823, 468] width 27 height 27
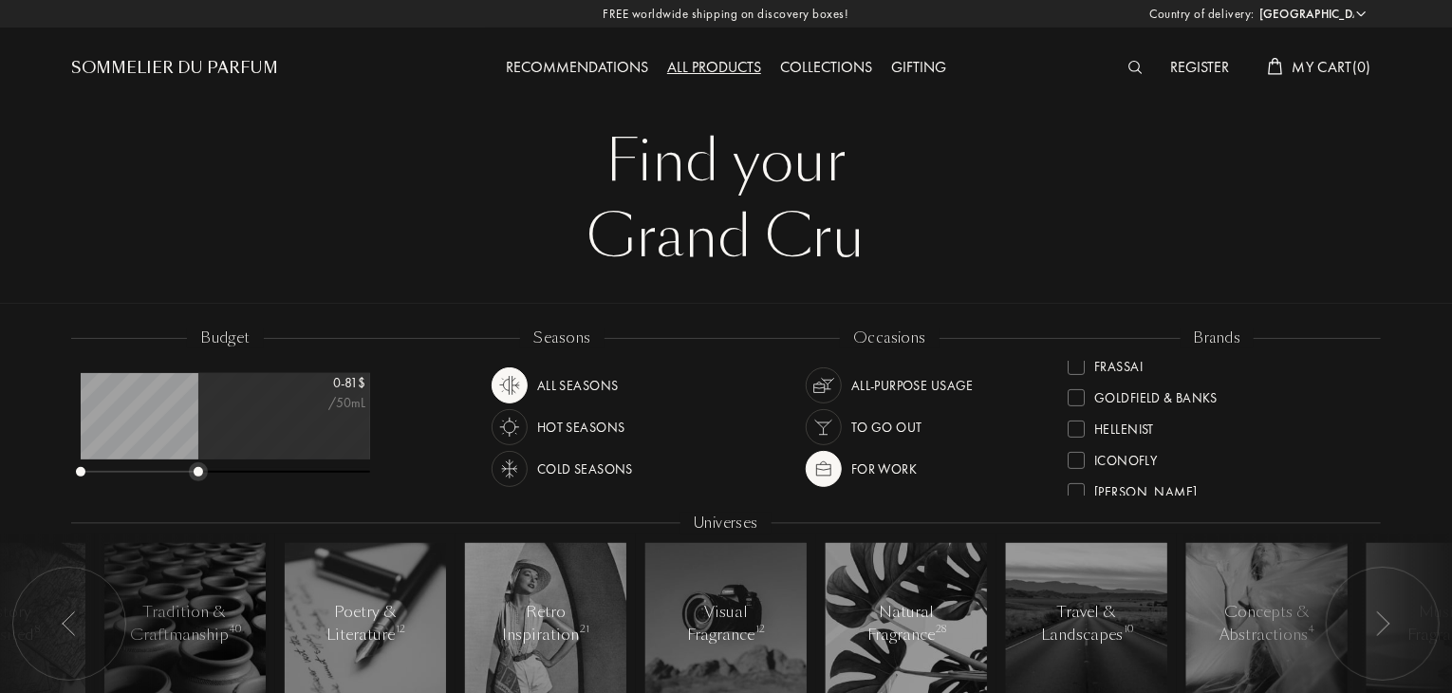
drag, startPoint x: 369, startPoint y: 472, endPoint x: 196, endPoint y: 465, distance: 172.8
click at [196, 466] on div at bounding box center [225, 472] width 289 height 13
click at [740, 72] on div "All products" at bounding box center [713, 68] width 113 height 25
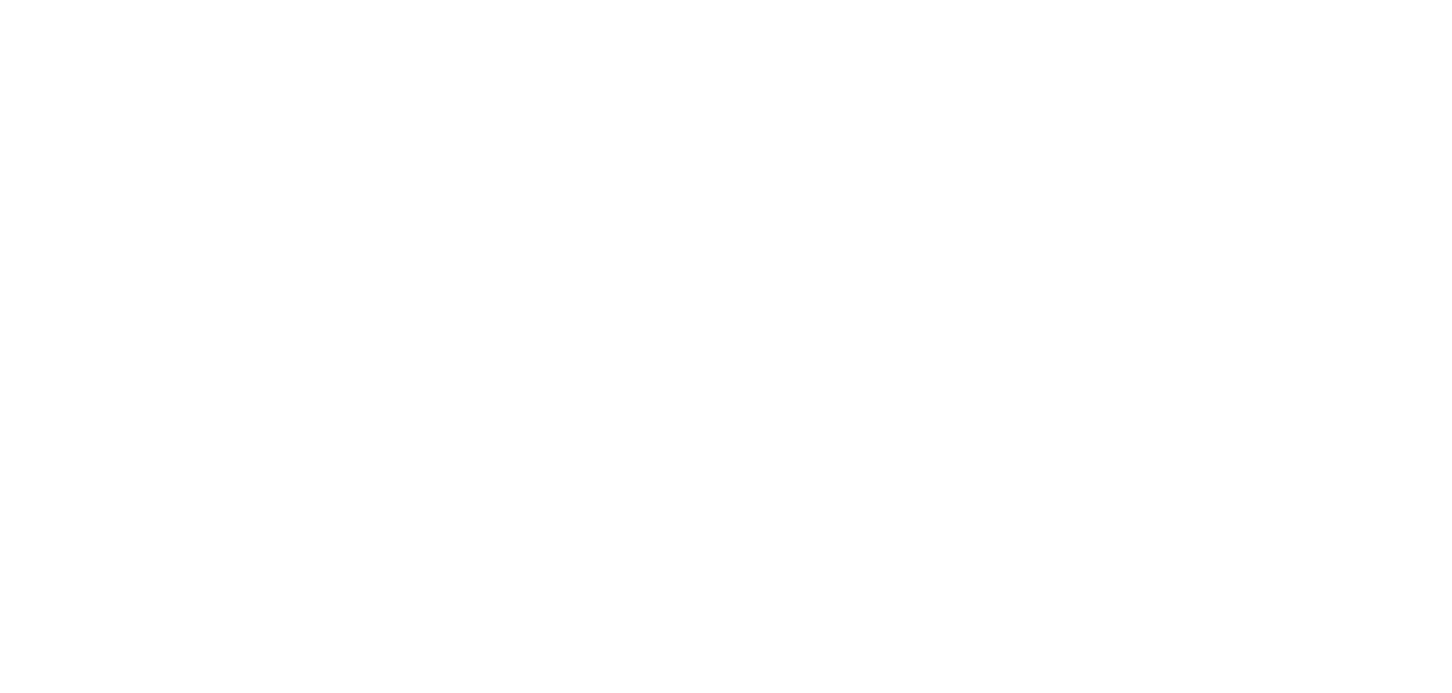
select select "US"
